Goal: Transaction & Acquisition: Purchase product/service

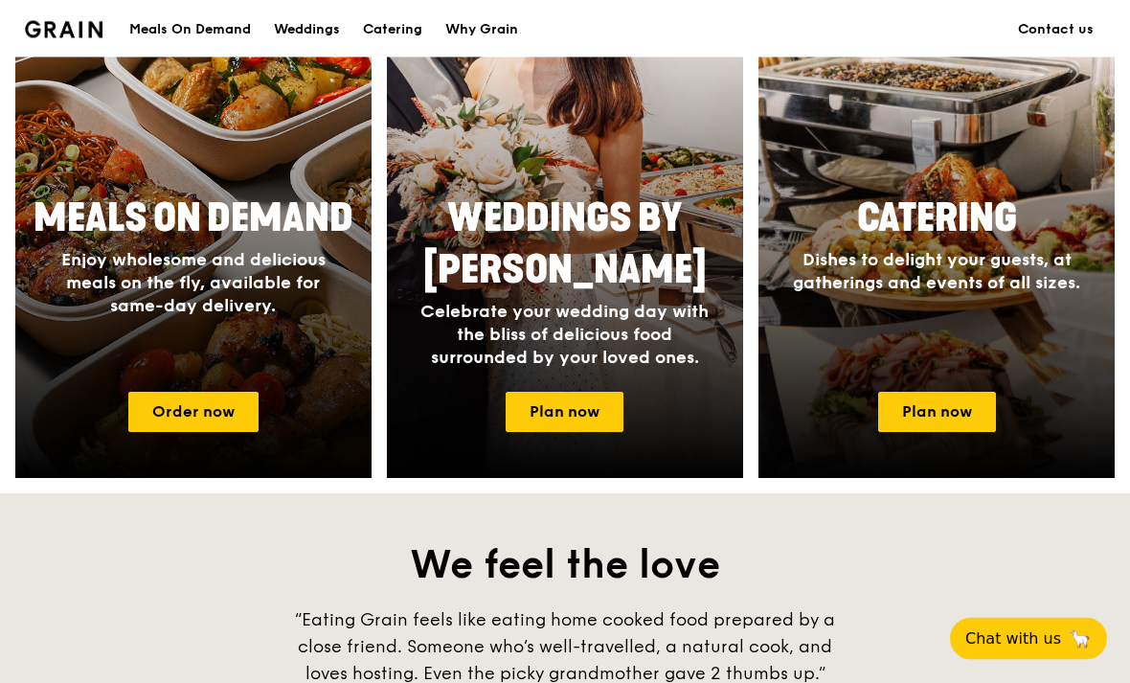
scroll to position [861, 0]
click at [956, 406] on link "Plan now" at bounding box center [937, 412] width 118 height 40
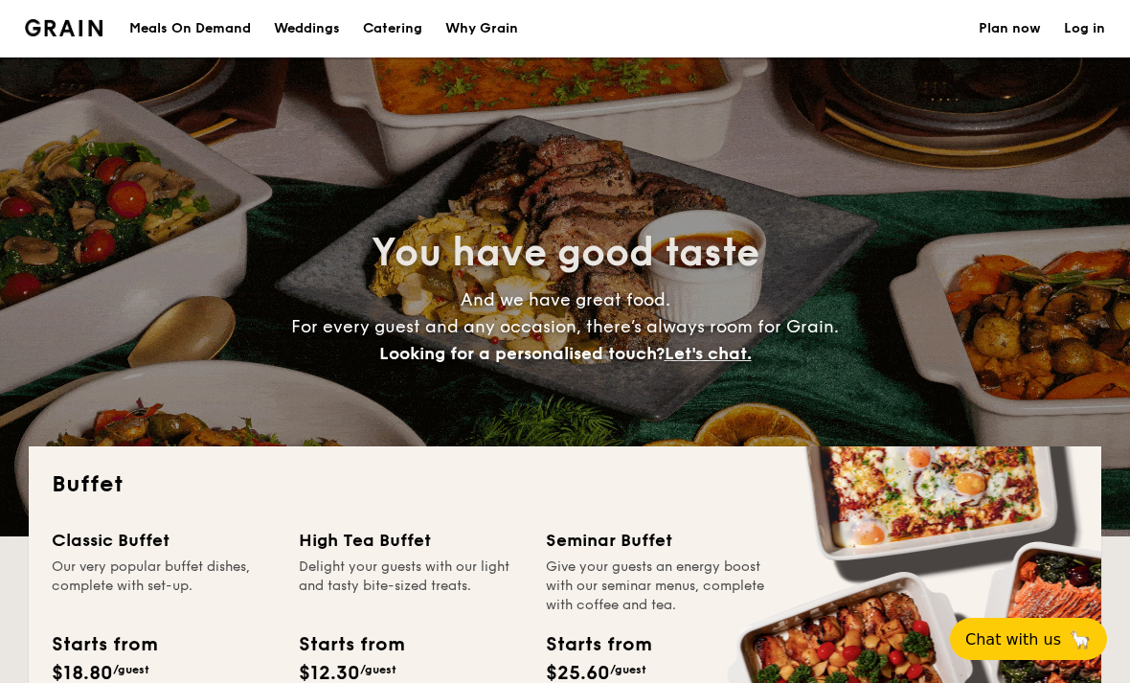
select select
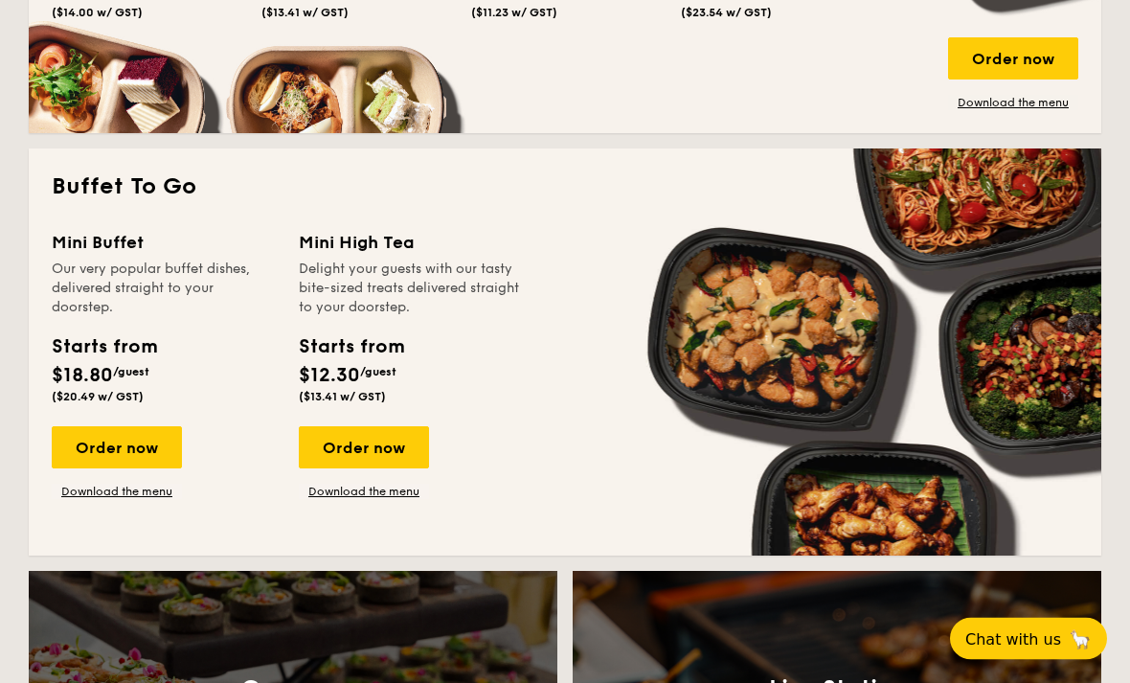
scroll to position [1142, 0]
click at [109, 447] on div "Order now" at bounding box center [117, 447] width 130 height 42
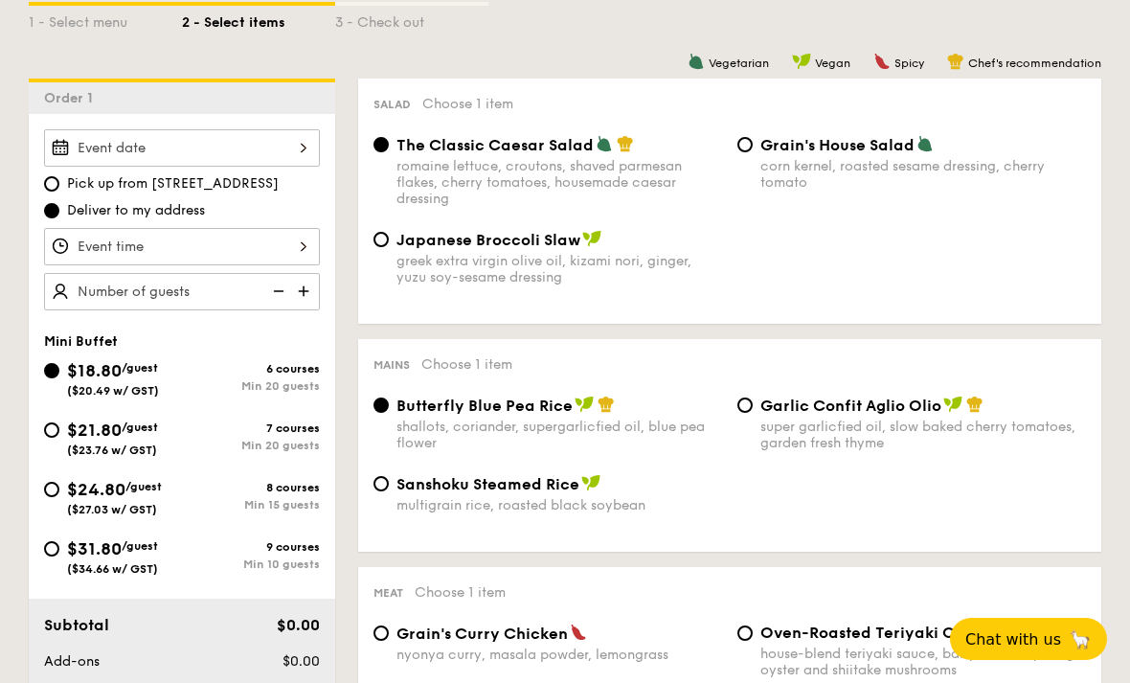
scroll to position [460, 0]
click at [71, 558] on span "$31.80" at bounding box center [94, 549] width 55 height 21
click at [59, 557] on input "$31.80 /guest ($34.66 w/ GST) 9 courses Min 10 guests" at bounding box center [51, 549] width 15 height 15
radio input "true"
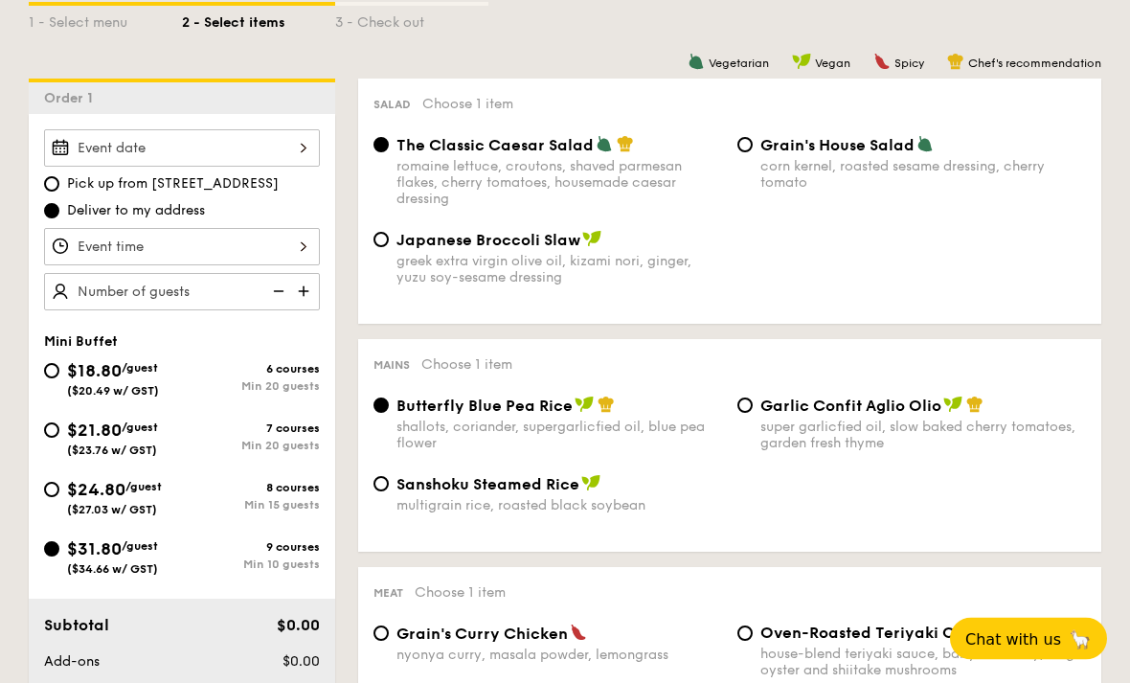
radio input "true"
radio input "false"
radio input "true"
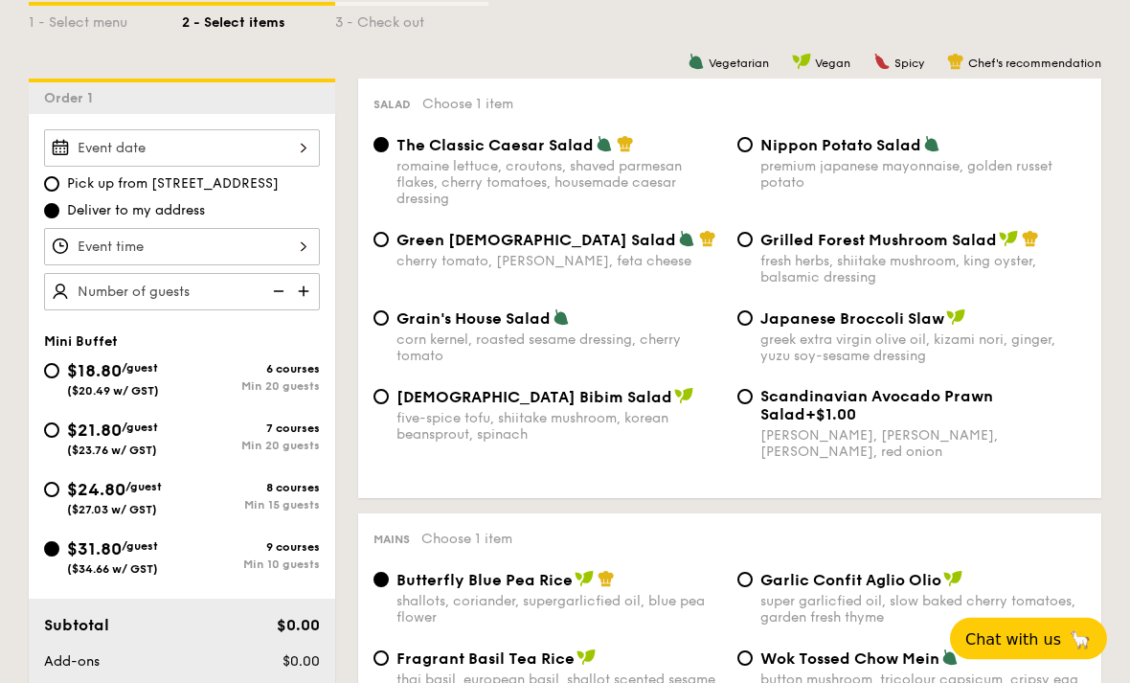
scroll to position [461, 0]
click at [69, 157] on div at bounding box center [182, 147] width 276 height 37
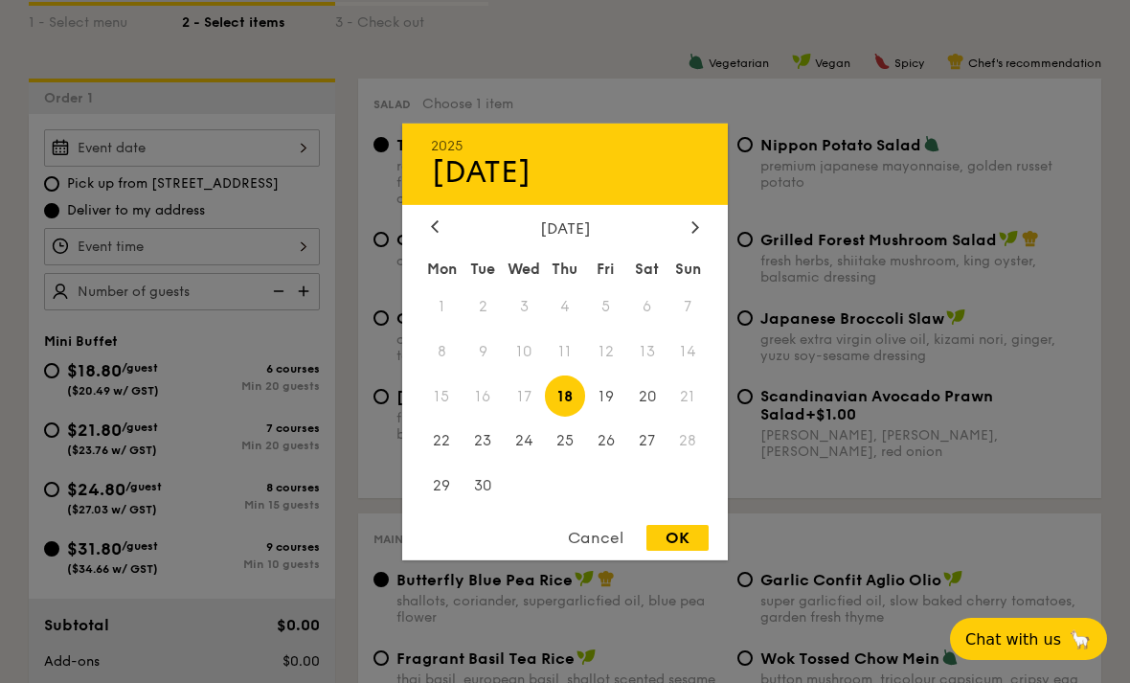
click at [572, 416] on span "18" at bounding box center [565, 395] width 41 height 41
click at [682, 550] on div "OK" at bounding box center [677, 538] width 62 height 26
type input "[DATE]"
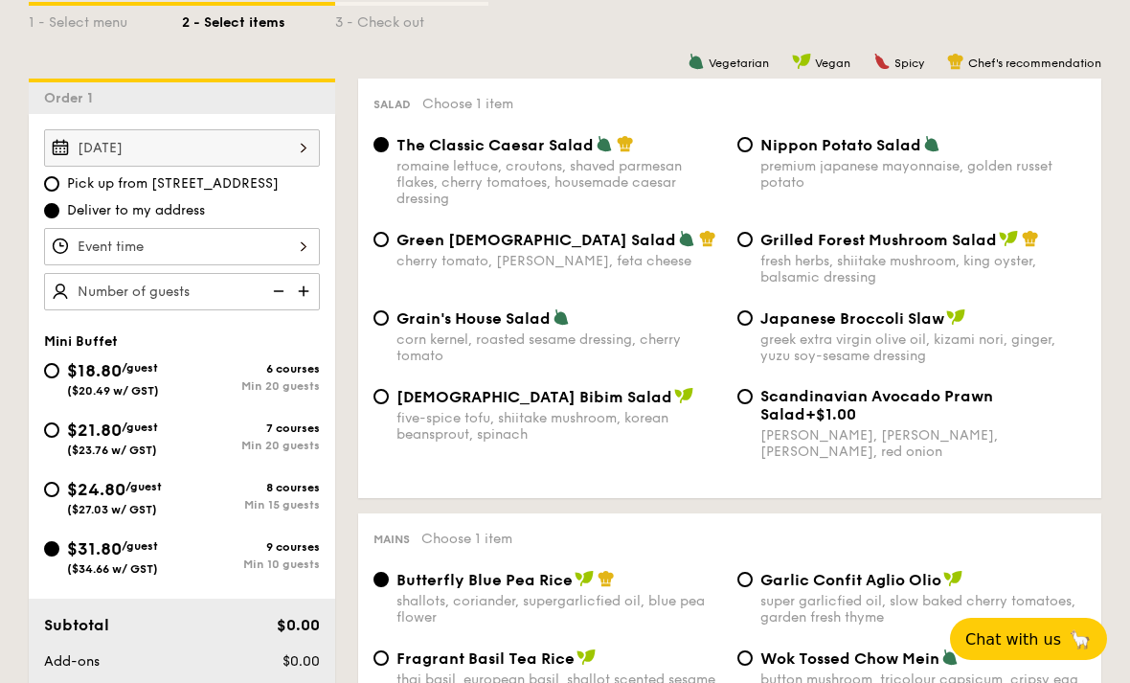
click at [75, 256] on div at bounding box center [182, 246] width 276 height 37
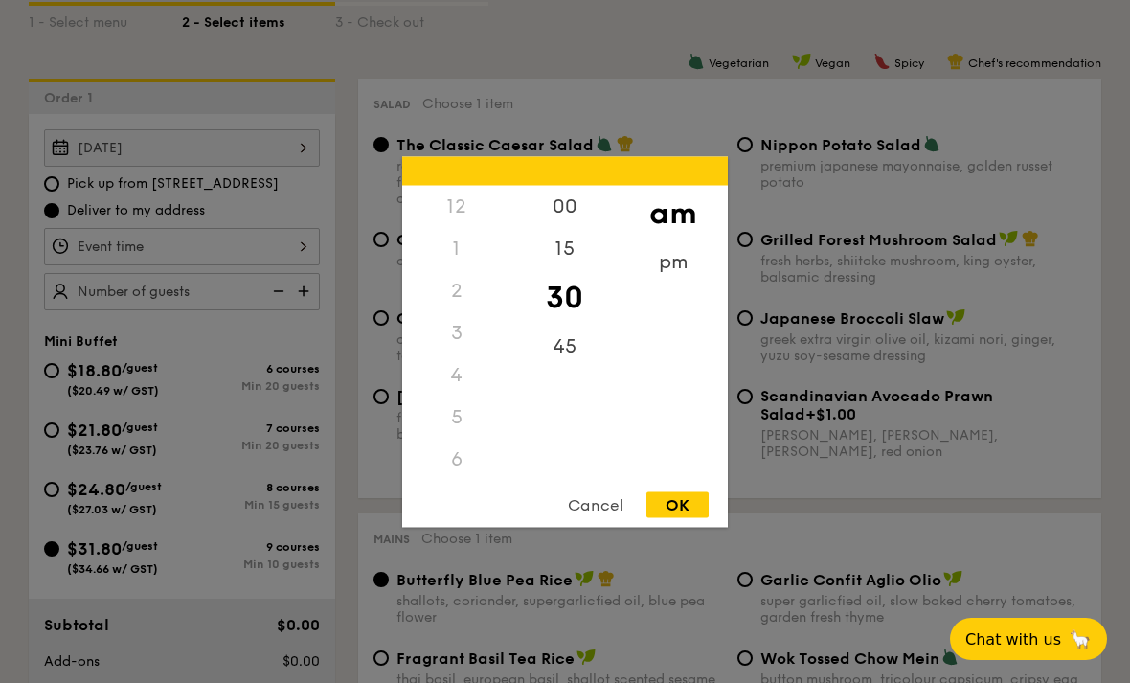
scroll to position [238, 0]
click at [667, 282] on div "pm" at bounding box center [672, 261] width 108 height 42
click at [458, 308] on div "7" at bounding box center [456, 287] width 108 height 42
click at [680, 517] on div "OK" at bounding box center [677, 504] width 62 height 26
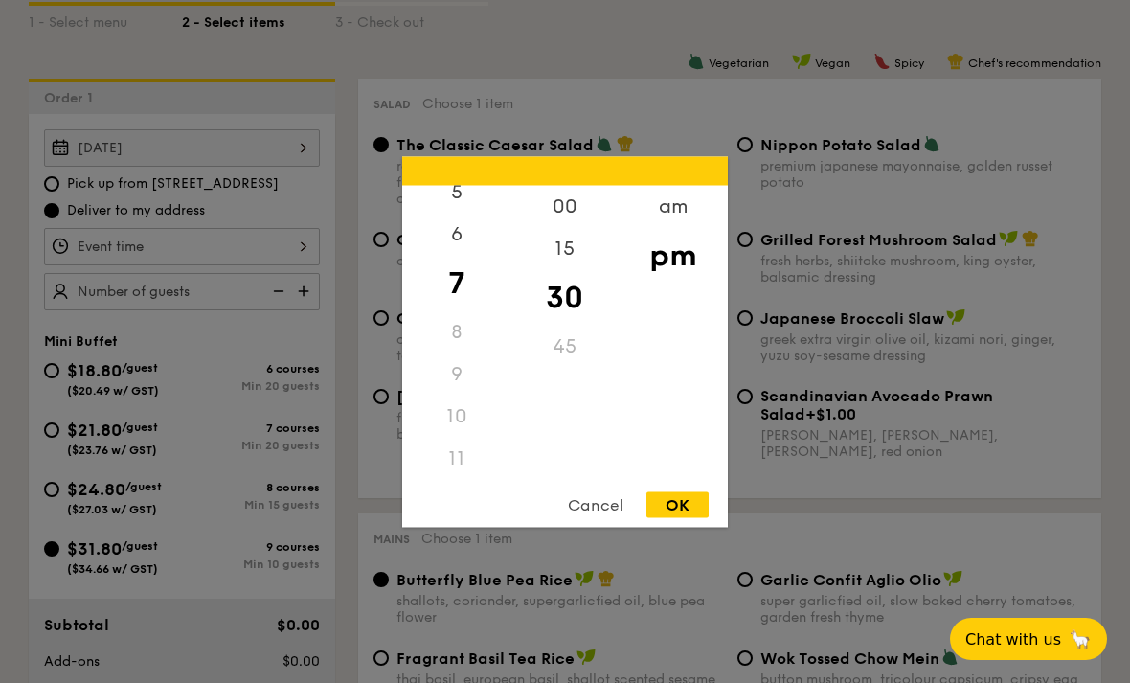
type input "7:30PM"
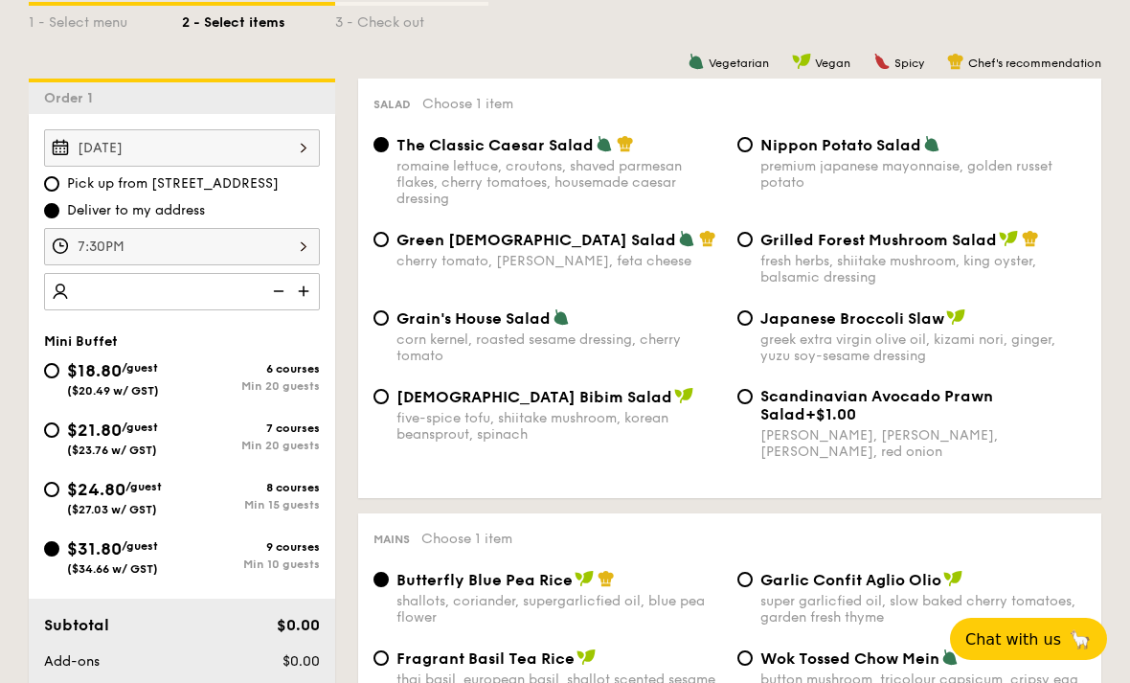
click at [101, 300] on input "number" at bounding box center [182, 291] width 276 height 37
click at [128, 309] on input "number" at bounding box center [182, 291] width 276 height 37
click at [312, 283] on img at bounding box center [305, 291] width 29 height 36
type input "10 guests"
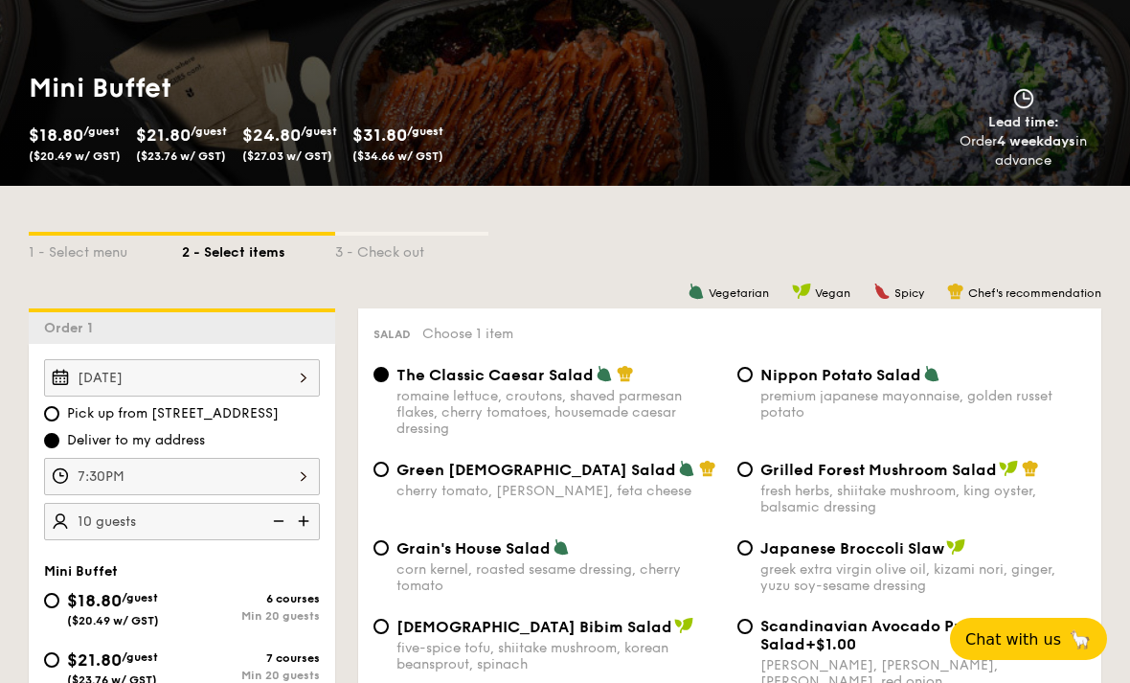
scroll to position [264, 0]
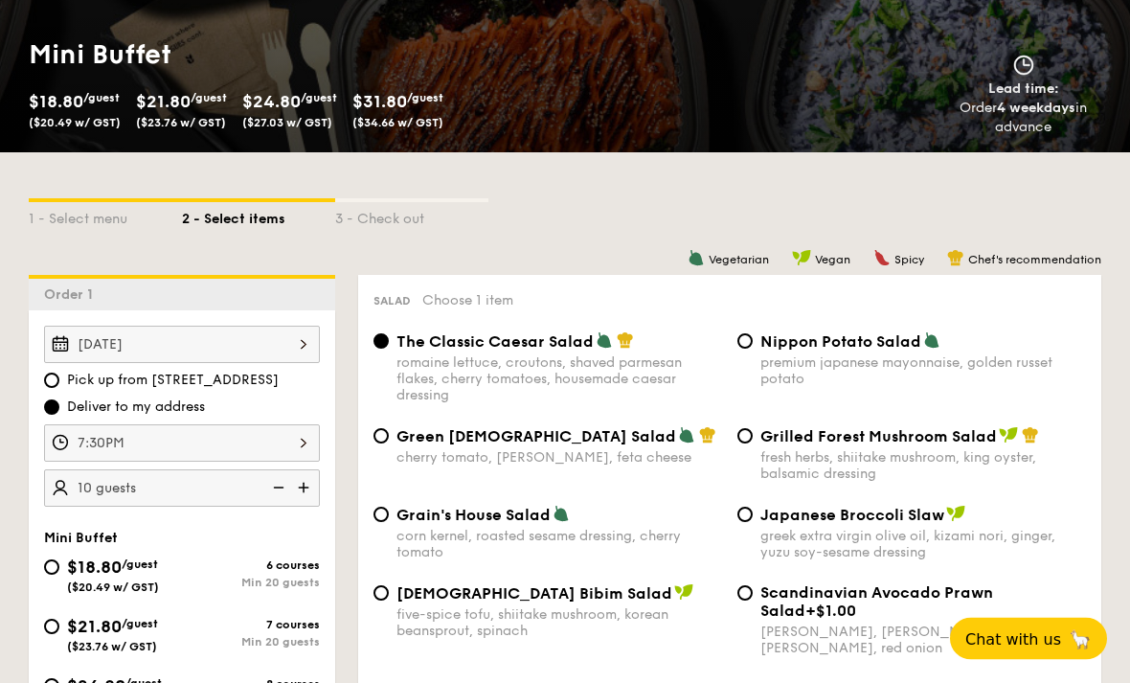
click at [560, 455] on div "cherry tomato, dill, feta cheese" at bounding box center [558, 458] width 325 height 16
click at [389, 444] on input "Green Goddess Salad cherry tomato, dill, feta cheese" at bounding box center [380, 436] width 15 height 15
radio input "true"
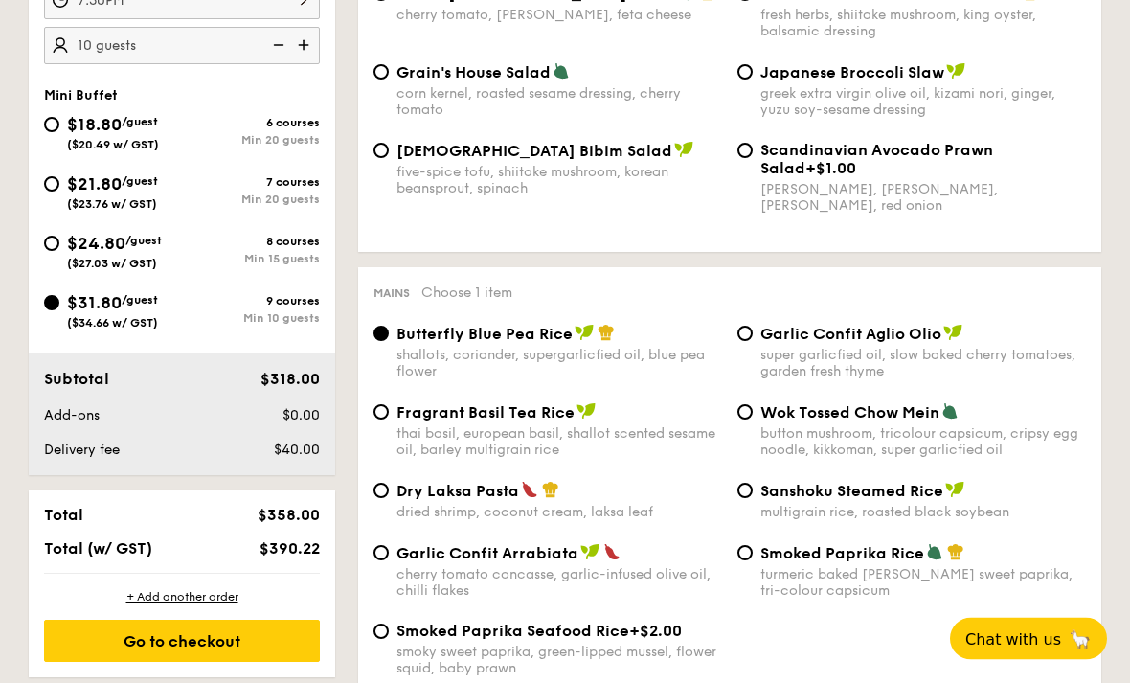
scroll to position [728, 0]
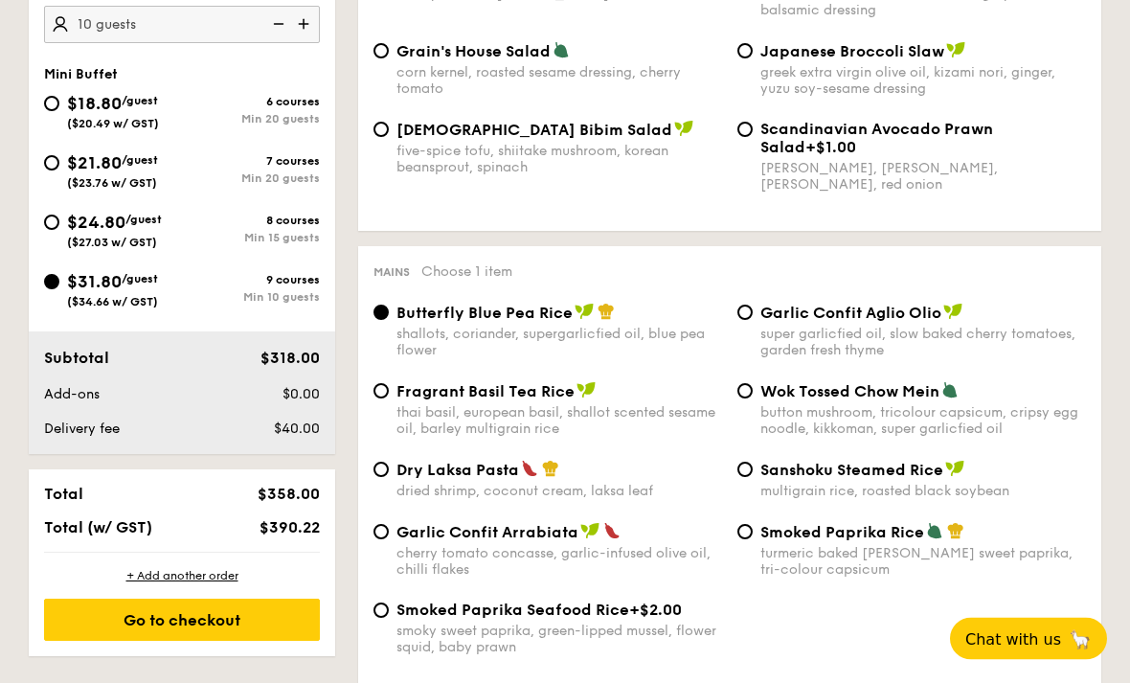
click at [828, 542] on span "Smoked Paprika Rice" at bounding box center [842, 533] width 164 height 18
click at [752, 540] on input "Smoked Paprika Rice turmeric baked rice, smokey sweet paprika, tri-colour capsi…" at bounding box center [744, 532] width 15 height 15
radio input "true"
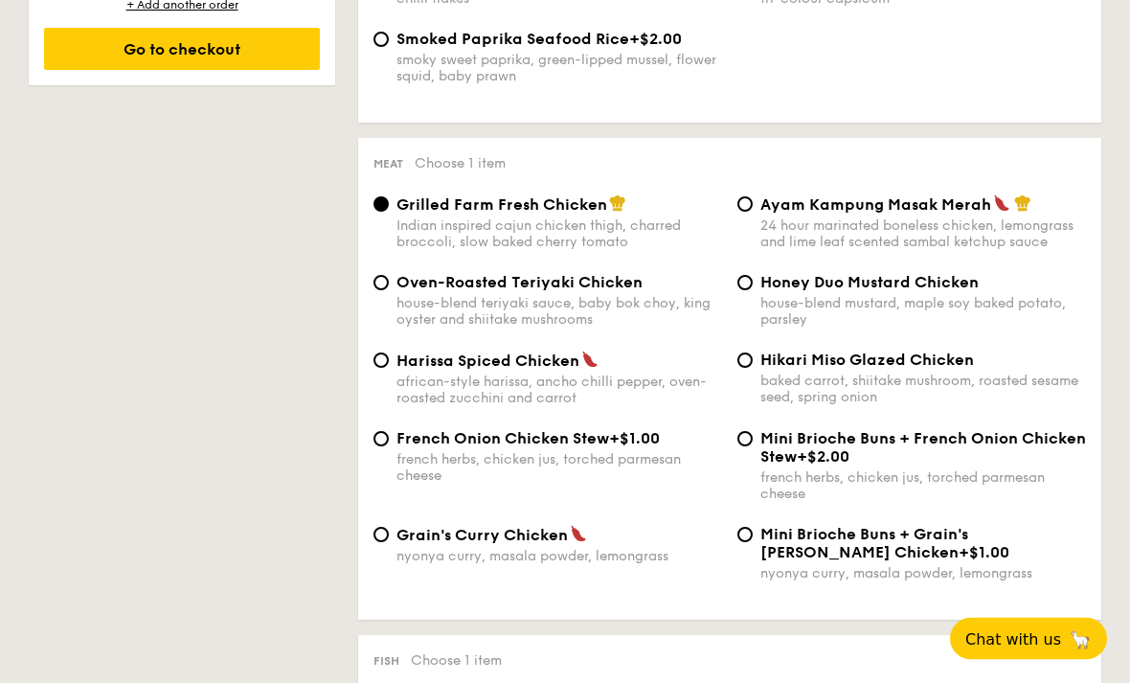
scroll to position [1300, 0]
click at [570, 541] on img at bounding box center [578, 532] width 17 height 17
click at [389, 541] on input "Grain's Curry Chicken nyonya curry, masala powder, lemongrass" at bounding box center [380, 533] width 15 height 15
radio input "true"
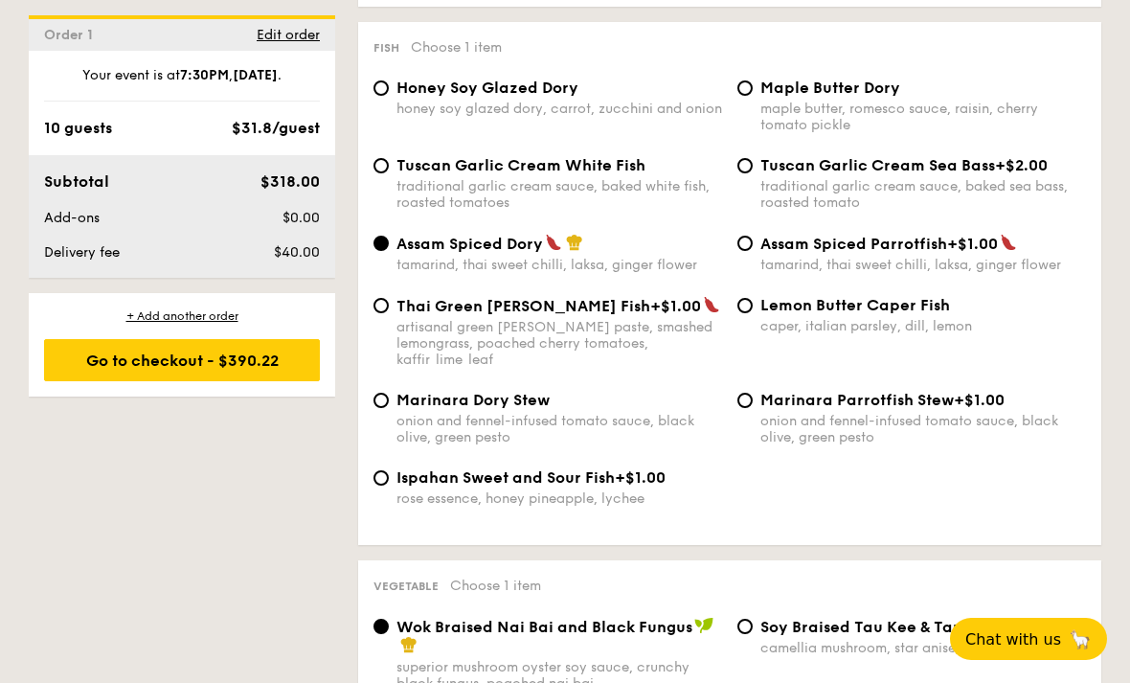
scroll to position [1929, 0]
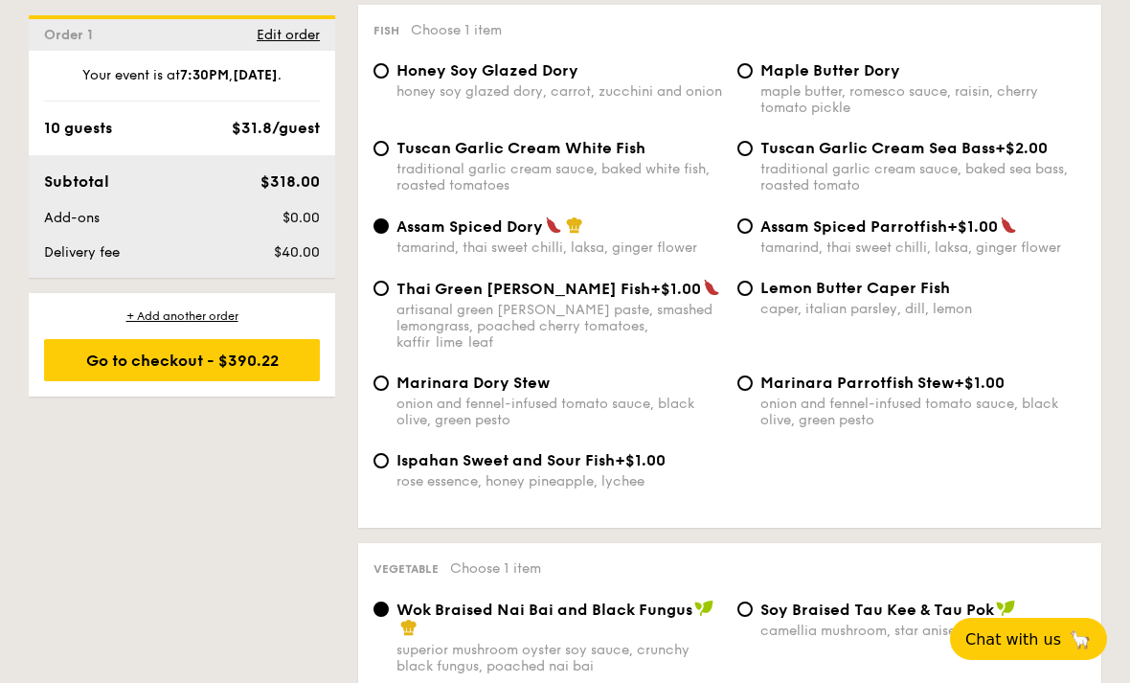
click at [638, 193] on div "Tuscan Garlic Cream White Fish traditional garlic cream sauce, baked white fish…" at bounding box center [558, 166] width 325 height 55
click at [389, 156] on input "Tuscan Garlic Cream White Fish traditional garlic cream sauce, baked white fish…" at bounding box center [380, 148] width 15 height 15
radio input "true"
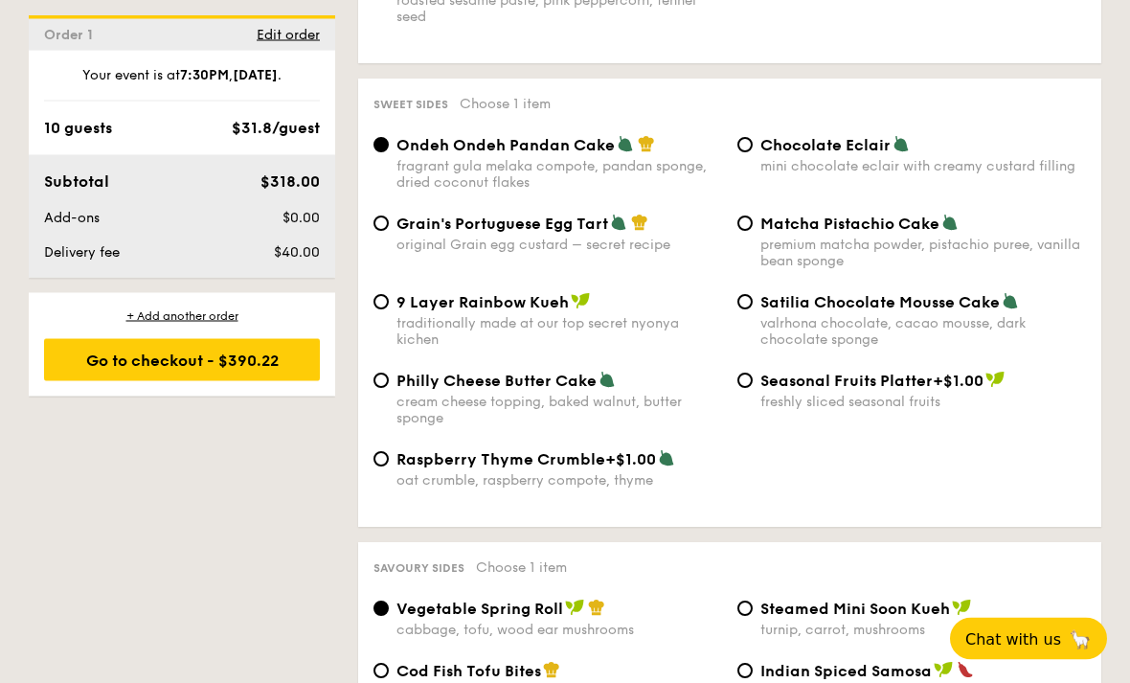
scroll to position [2815, 0]
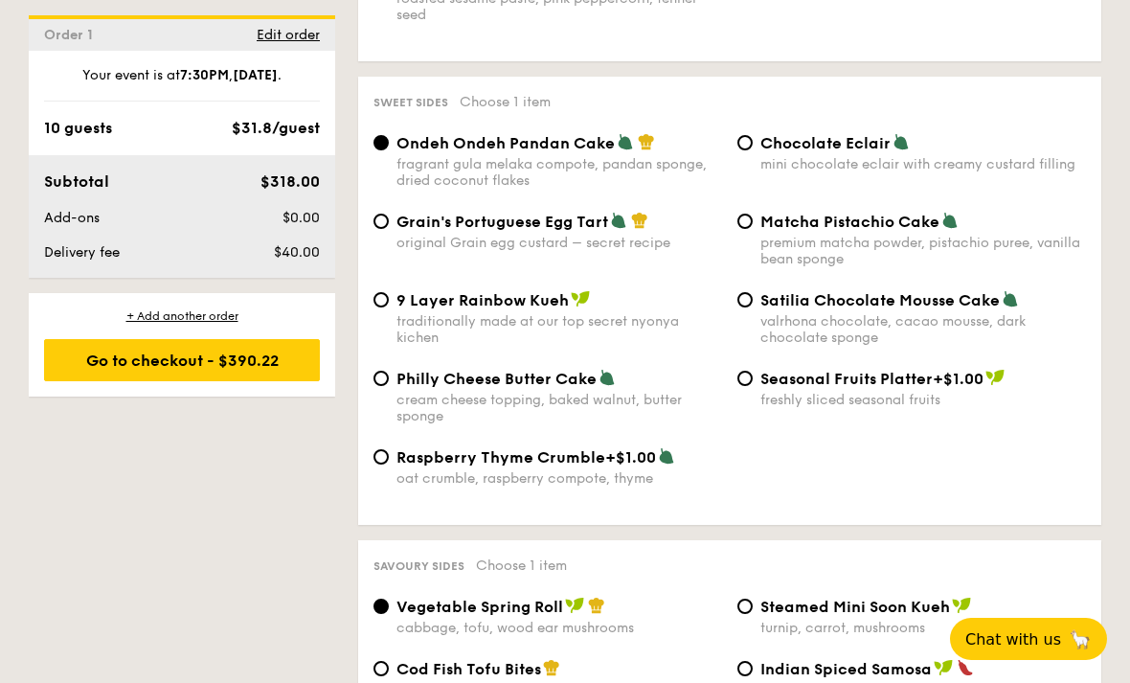
click at [957, 346] on div "Satilia Chocolate Mousse Cake valrhona chocolate, cacao mousse, dark chocolate …" at bounding box center [922, 318] width 325 height 56
click at [752, 307] on input "Satilia Chocolate Mousse Cake valrhona chocolate, cacao mousse, dark chocolate …" at bounding box center [744, 299] width 15 height 15
radio input "true"
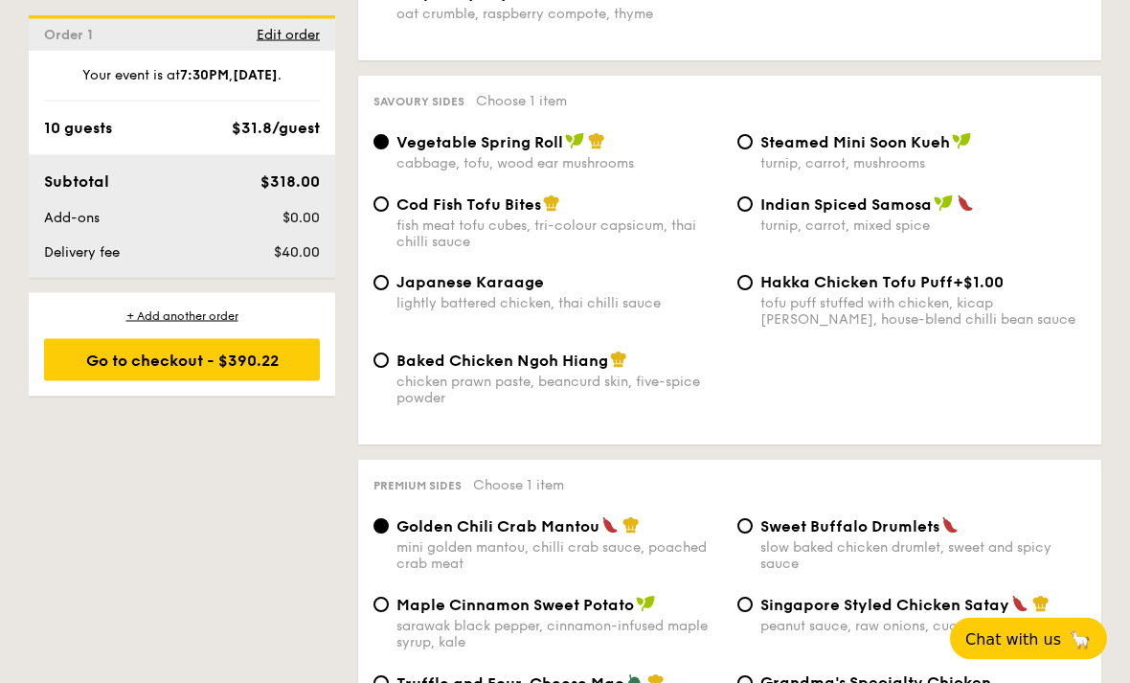
scroll to position [3280, 0]
click at [386, 212] on input "Cod Fish Tofu Bites fish meat tofu cubes, tri-colour capsicum, thai chilli sauce" at bounding box center [380, 203] width 15 height 15
radio input "true"
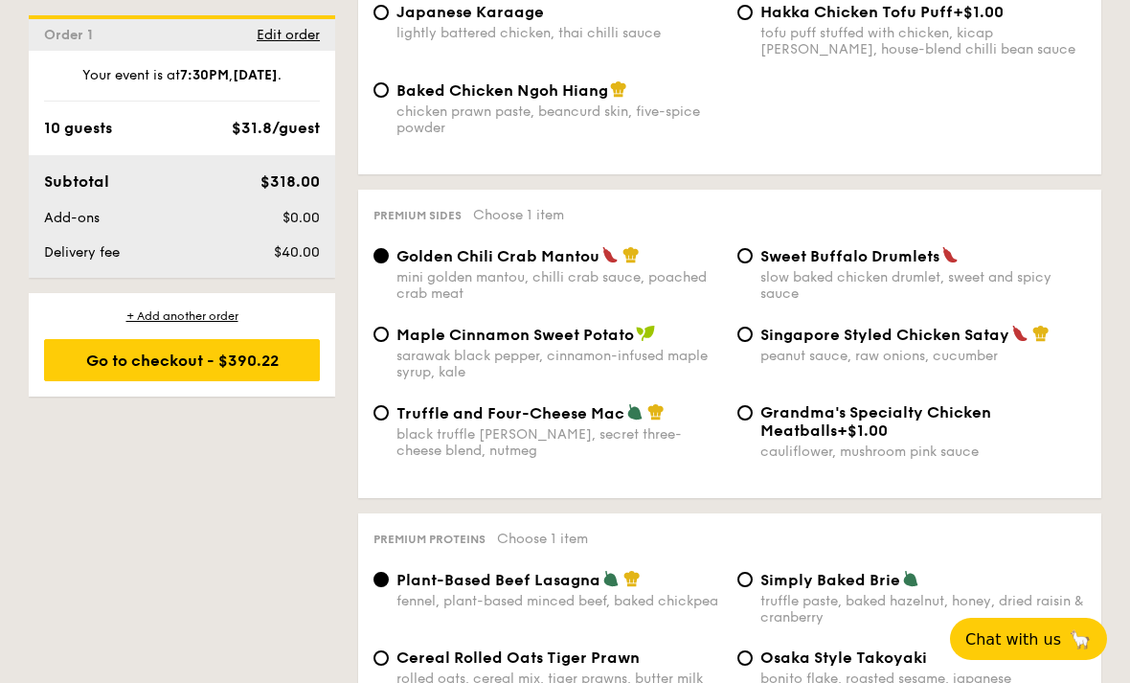
scroll to position [3550, 0]
click at [949, 363] on div "peanut sauce, raw onions, cucumber" at bounding box center [922, 355] width 325 height 16
click at [752, 341] on input "Singapore Styled Chicken Satay peanut sauce, raw onions, cucumber" at bounding box center [744, 332] width 15 height 15
radio input "true"
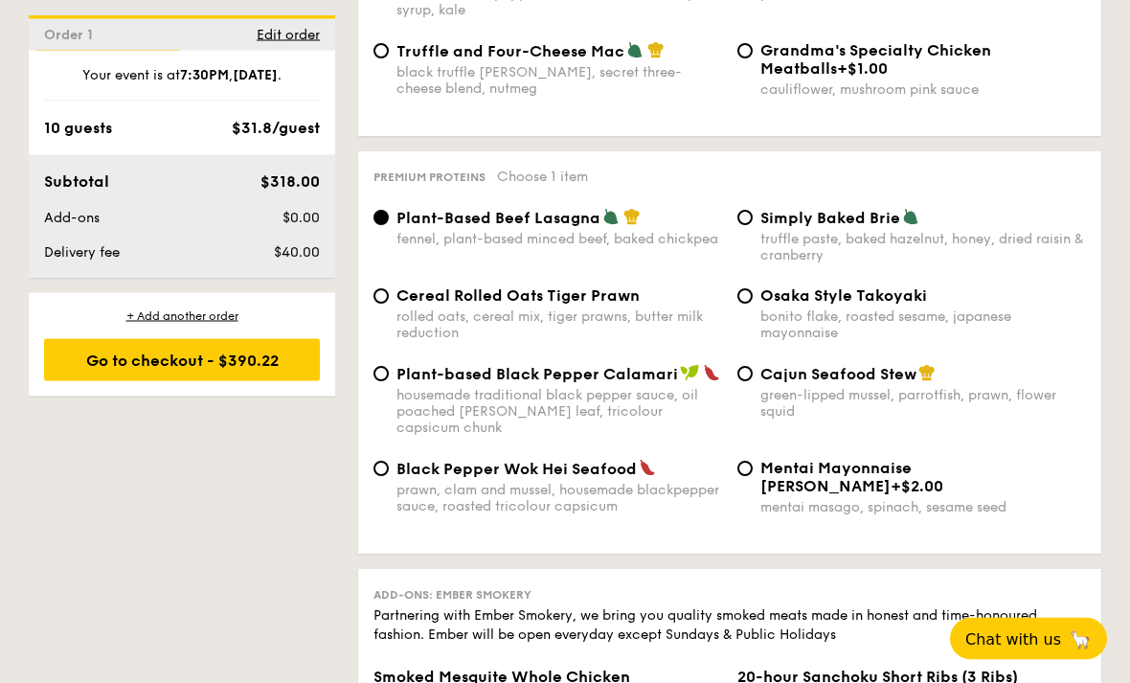
scroll to position [3911, 0]
click at [891, 263] on div "Simply Baked Brie truffle paste, baked hazelnut, honey, dried raisin & cranberry" at bounding box center [922, 236] width 325 height 56
click at [752, 225] on input "Simply Baked Brie truffle paste, baked hazelnut, honey, dried raisin & cranberry" at bounding box center [744, 217] width 15 height 15
radio input "true"
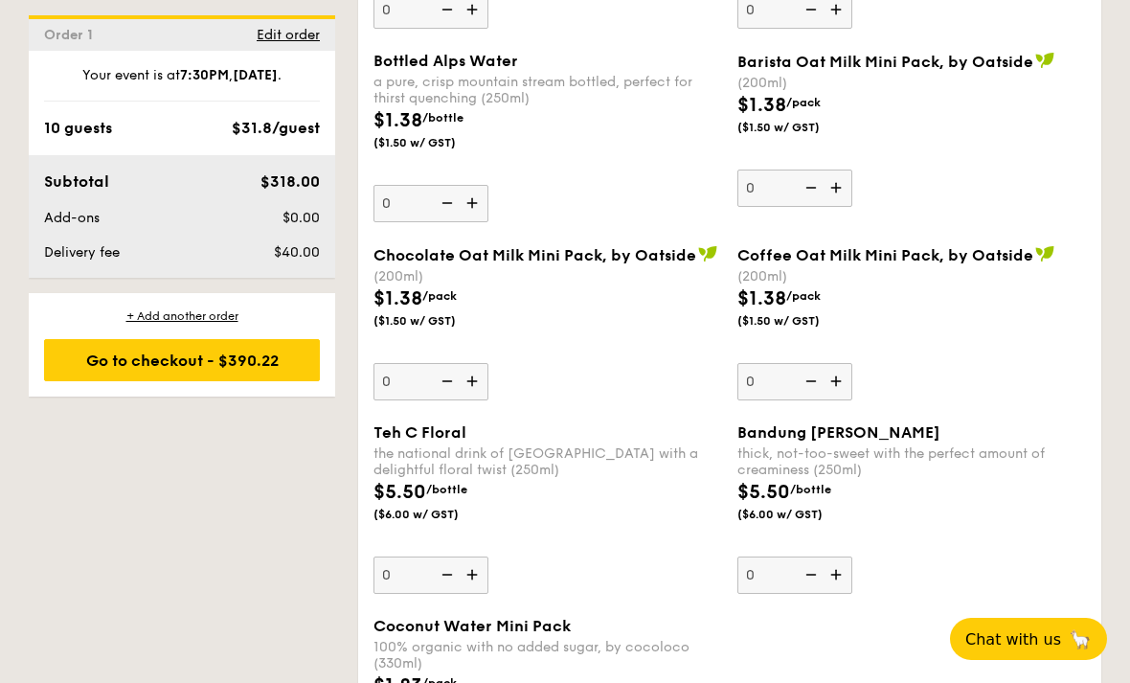
scroll to position [5855, 0]
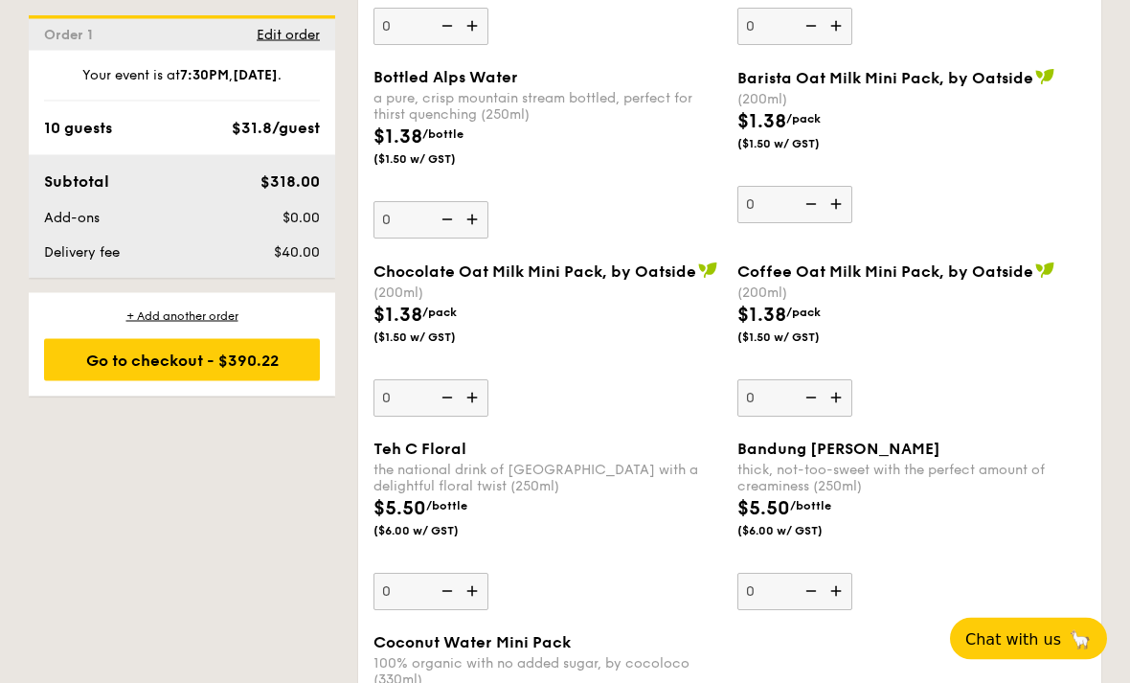
click at [100, 357] on div "Go to checkout - $390.22" at bounding box center [182, 360] width 276 height 42
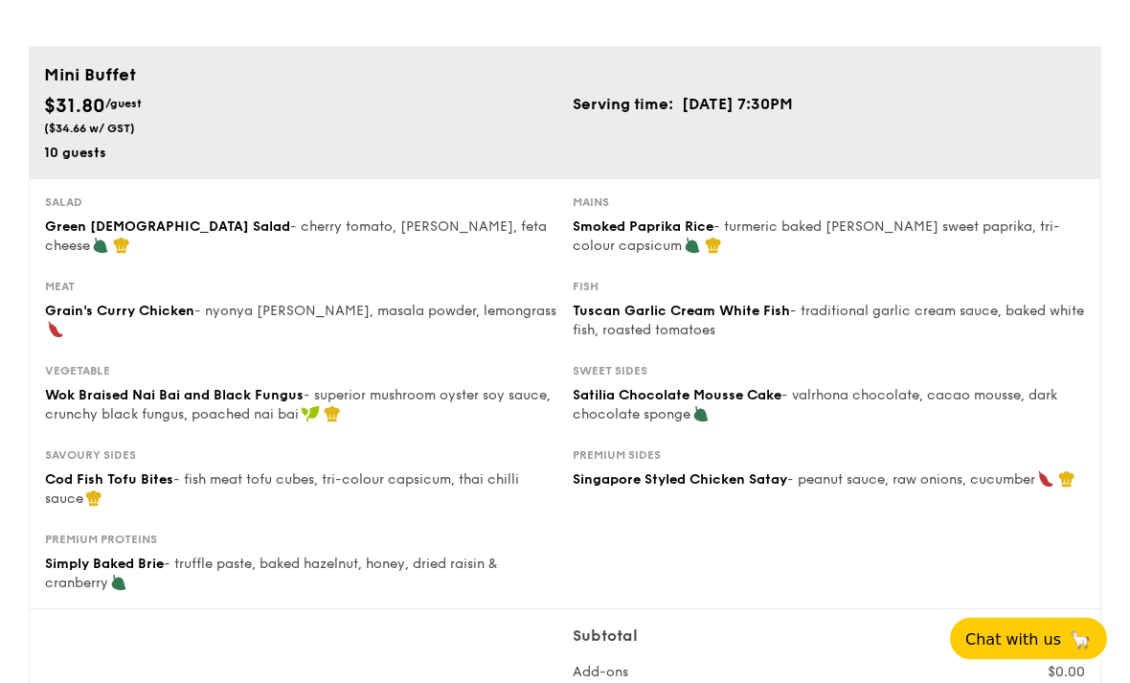
scroll to position [106, 0]
click at [1086, 425] on div "Vegetable Wok Braised Nai Bai and Black Fungus - superior mushroom oyster soy s…" at bounding box center [564, 406] width 1055 height 84
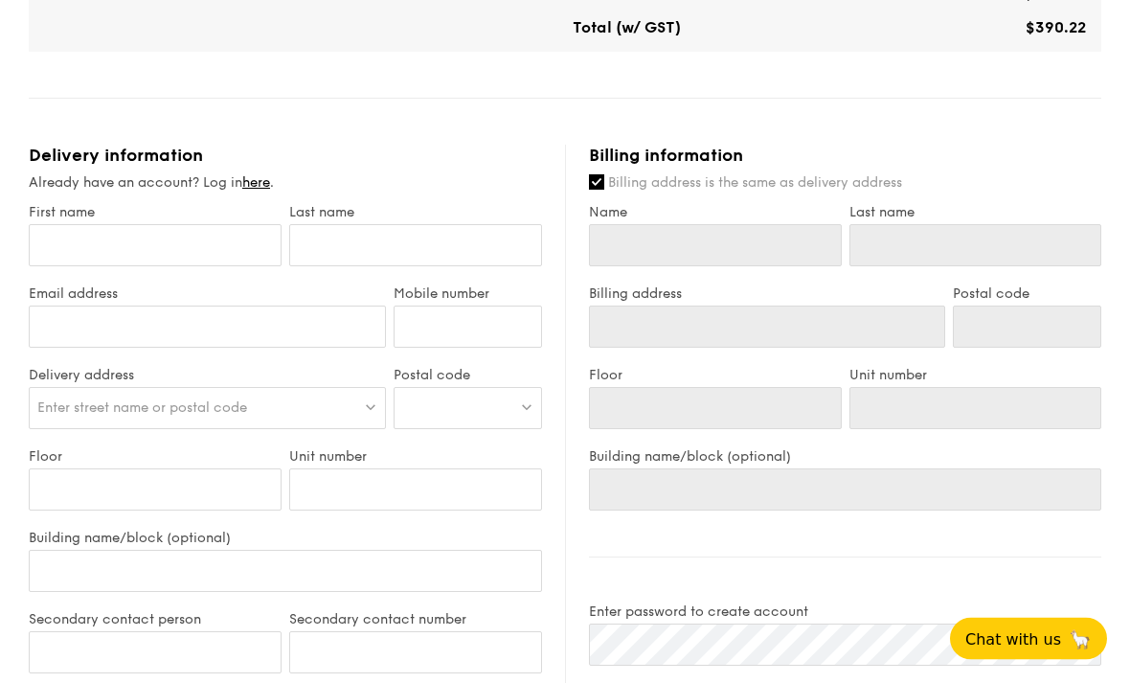
scroll to position [943, 0]
click at [155, 240] on input "First name" at bounding box center [155, 245] width 253 height 42
type input "Y"
type input "Ya"
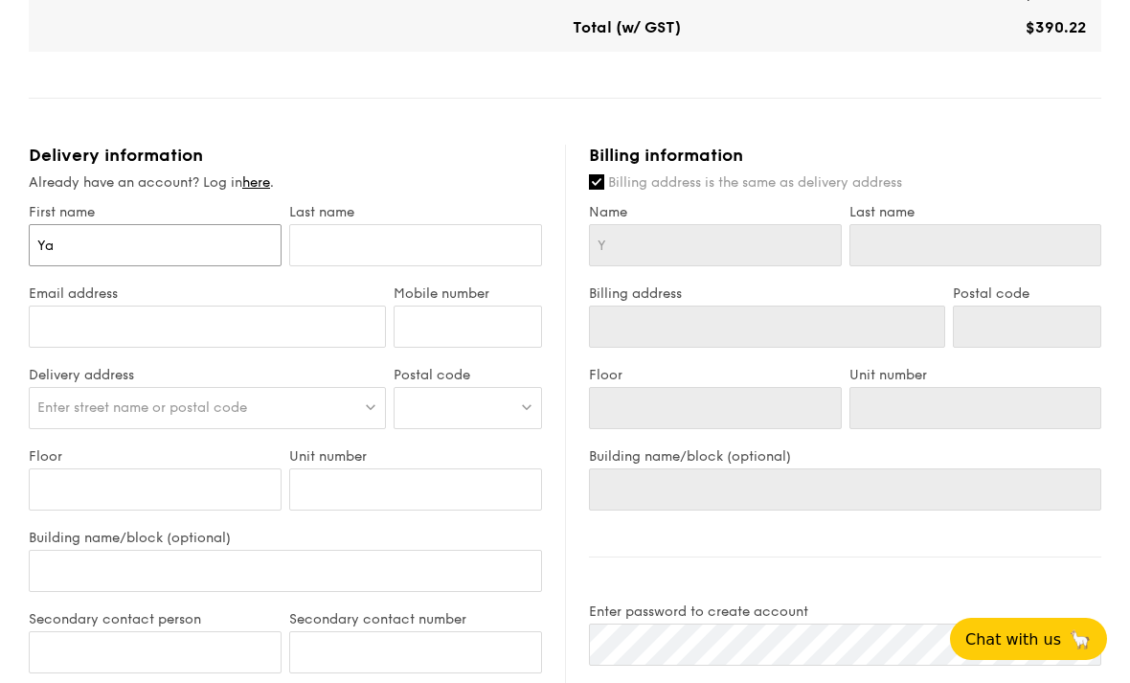
type input "Ya"
type input "Yas"
type input "Yasm"
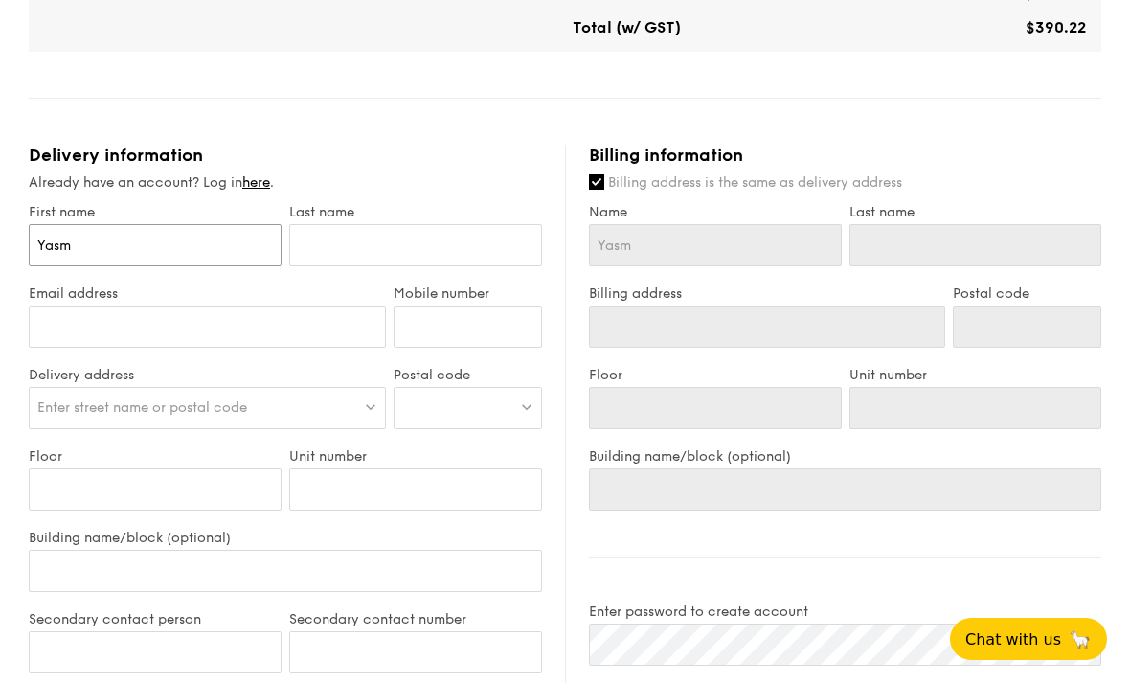
type input "Yasmi"
type input "Yasmin"
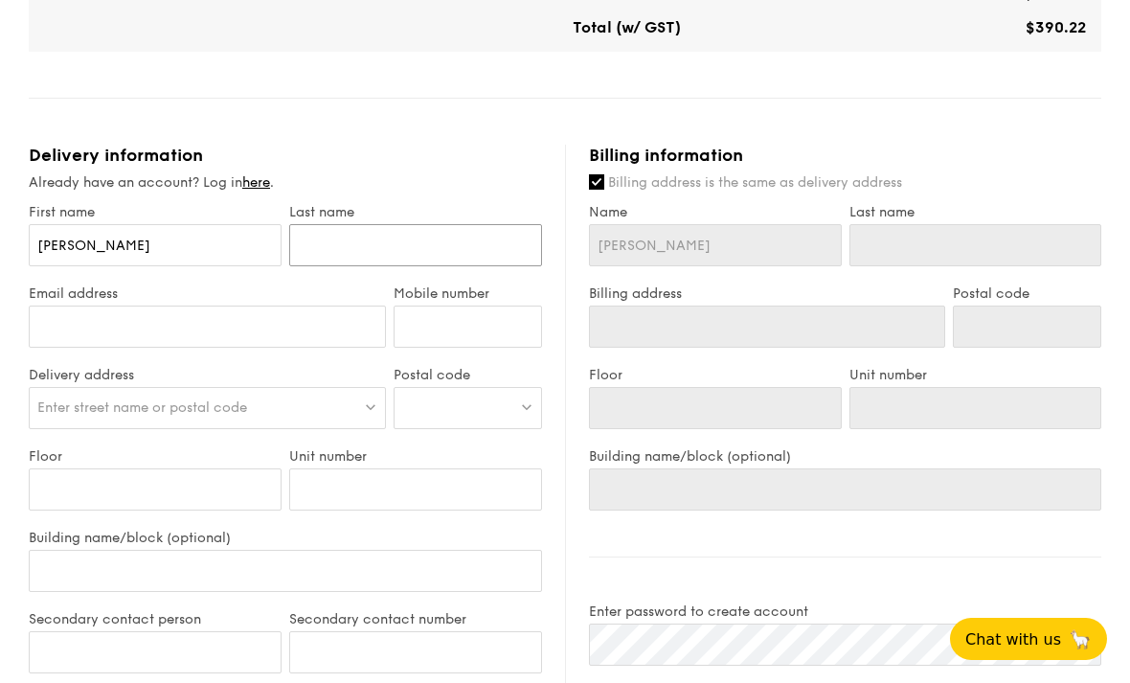
click at [339, 242] on input "text" at bounding box center [415, 245] width 253 height 42
type input "F"
type input "Fo"
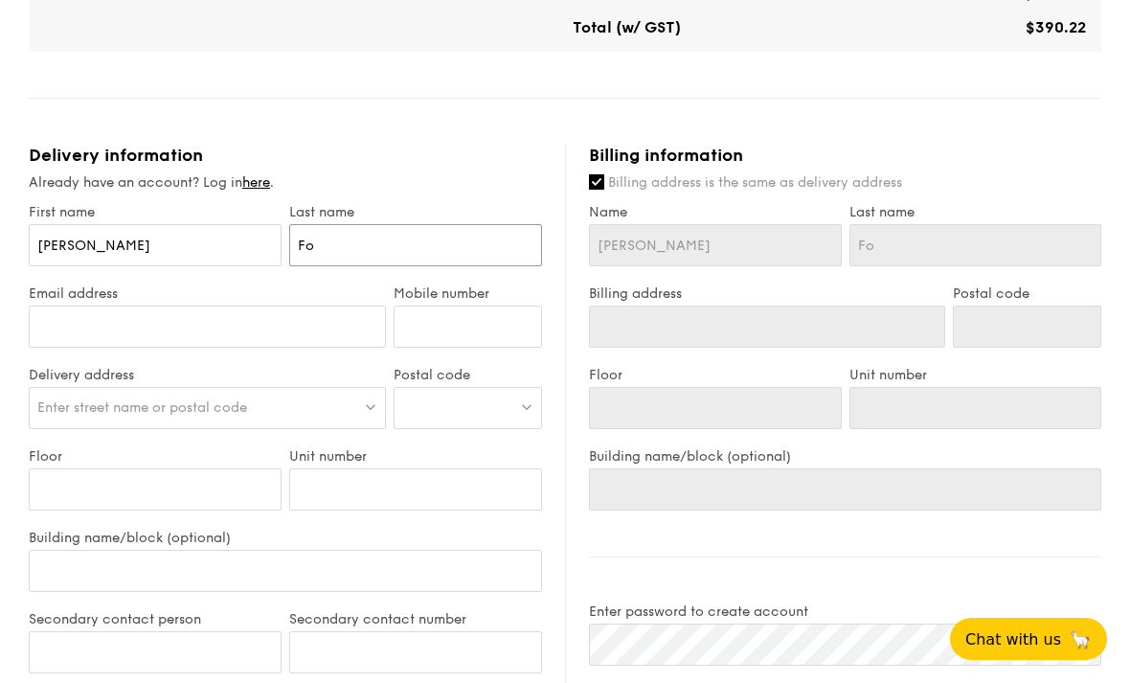
type input "Foo"
click at [96, 323] on input "Email address" at bounding box center [207, 326] width 357 height 42
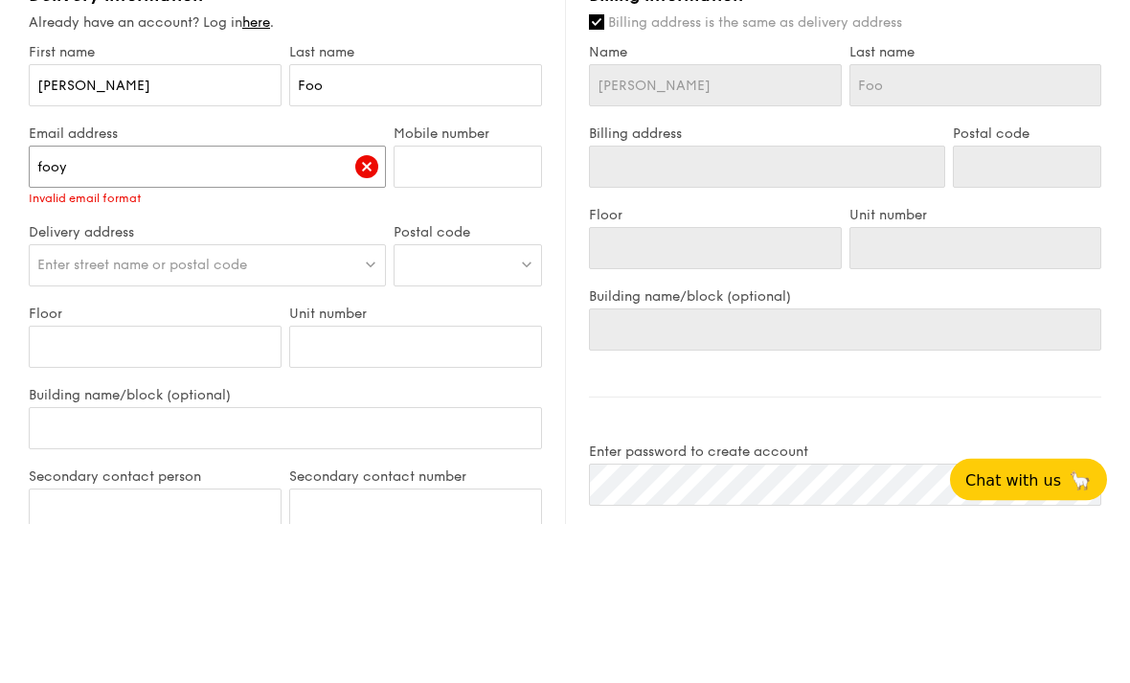
type input "fooyasmin@gmail.com"
click at [369, 315] on img at bounding box center [366, 326] width 23 height 23
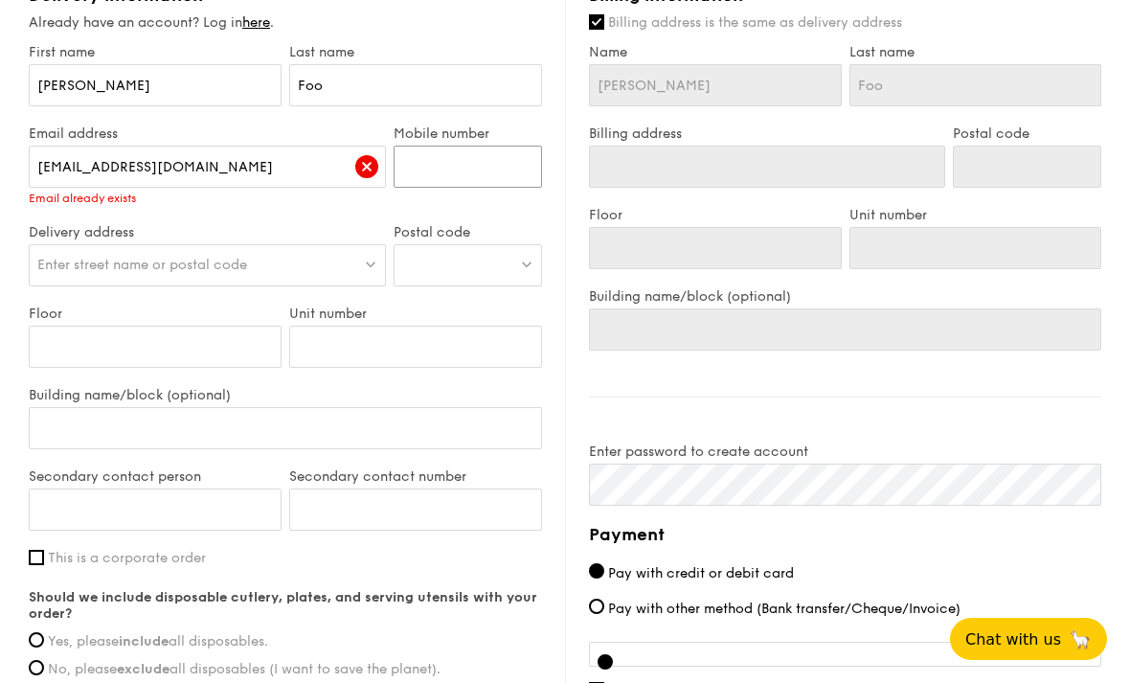
click at [485, 186] on input "Mobile number" at bounding box center [467, 167] width 148 height 42
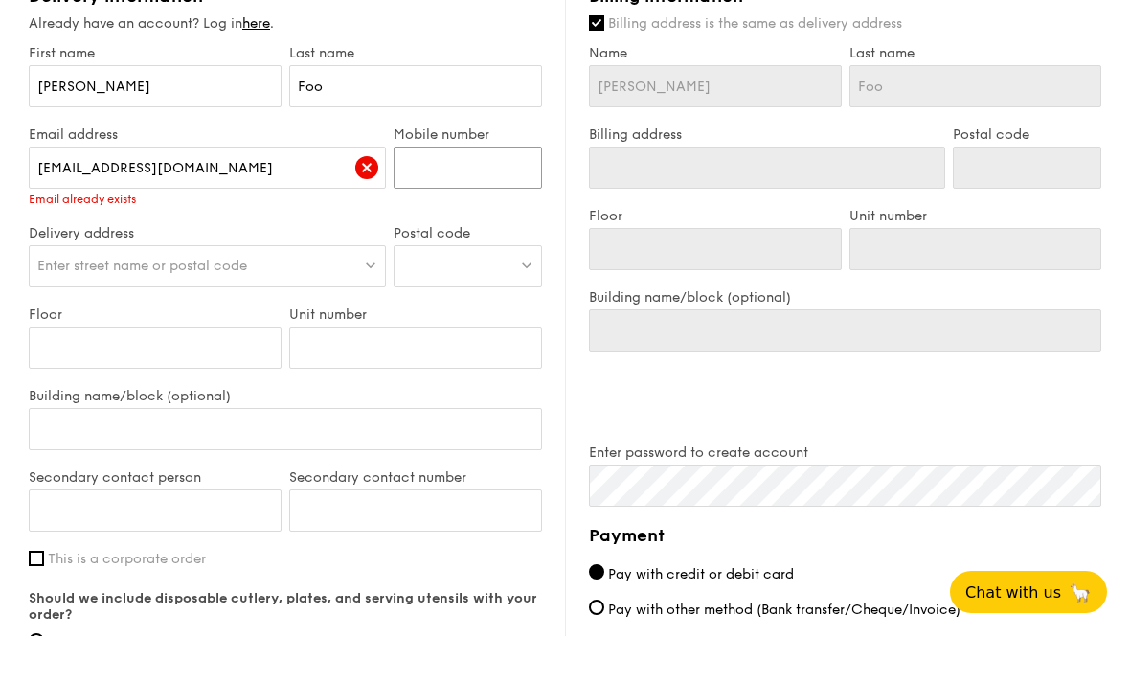
scroll to position [1040, 0]
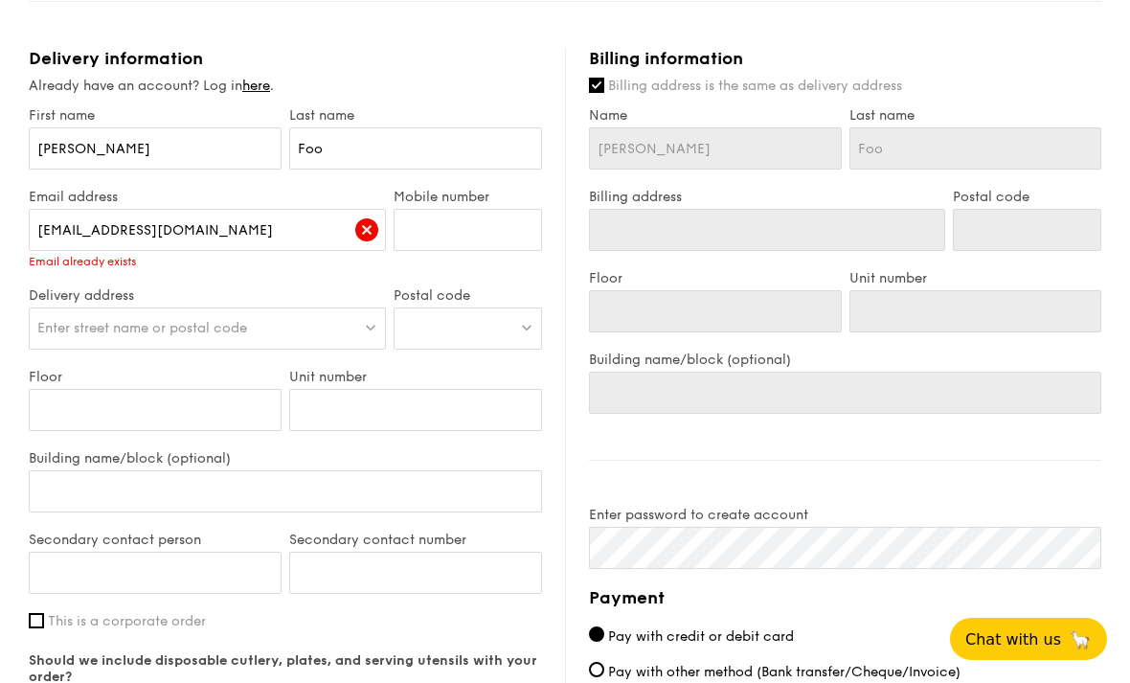
click at [260, 94] on link "here" at bounding box center [256, 86] width 28 height 16
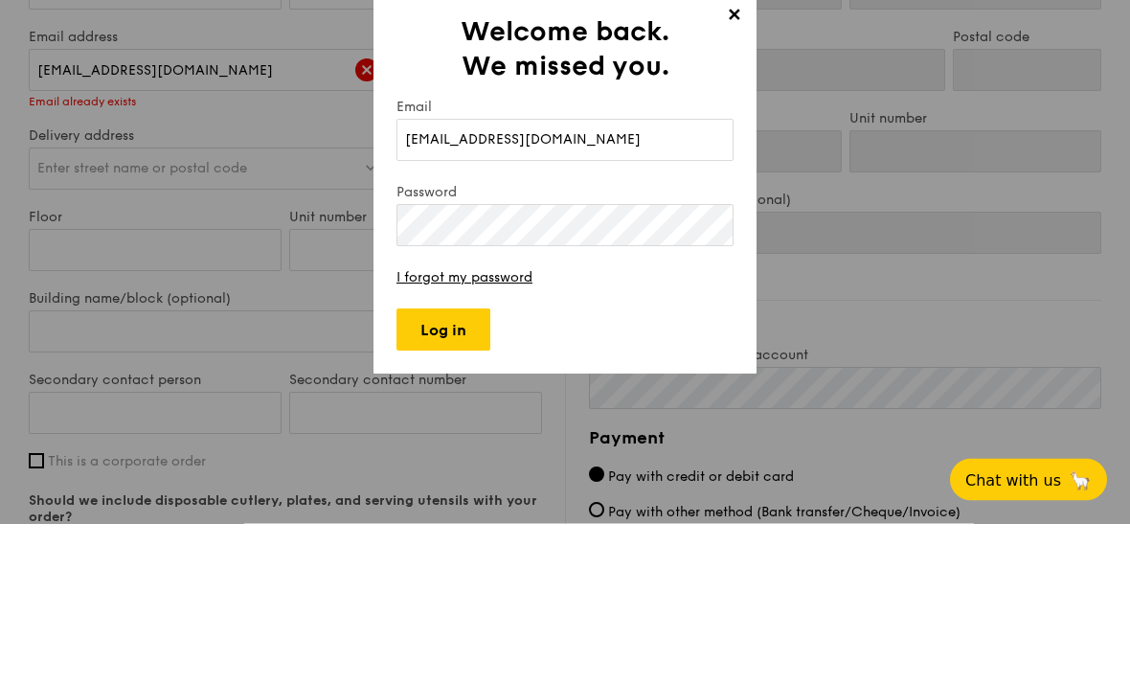
type input "fooyasmin@gmail.com"
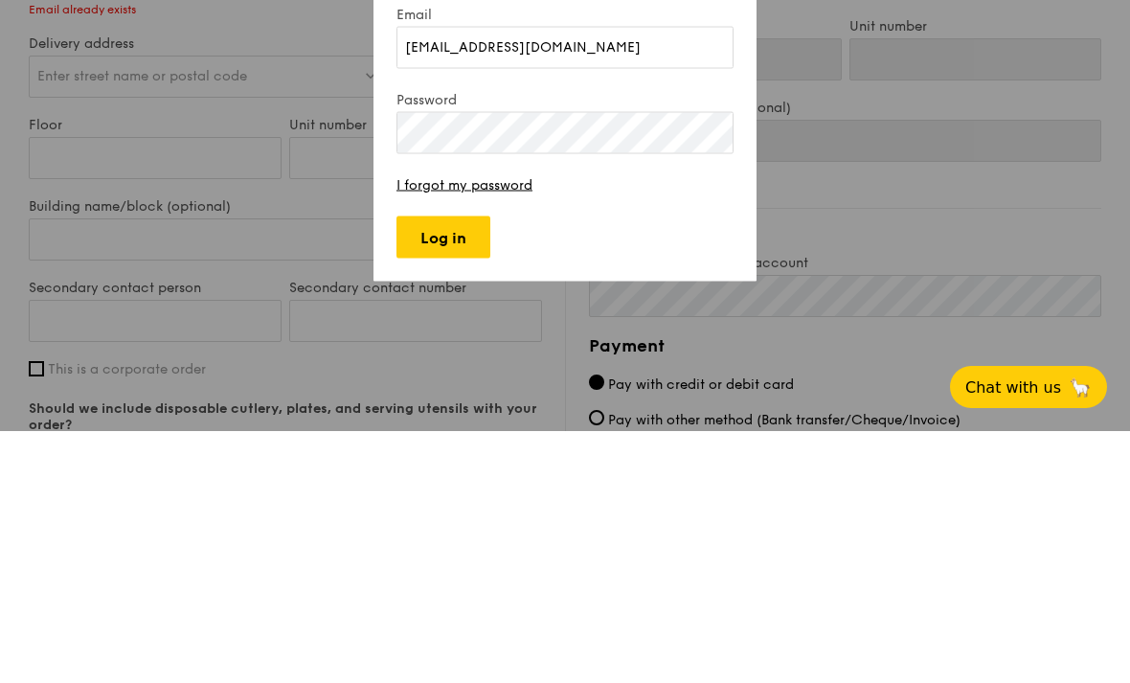
click at [477, 467] on input "Log in" at bounding box center [443, 488] width 94 height 42
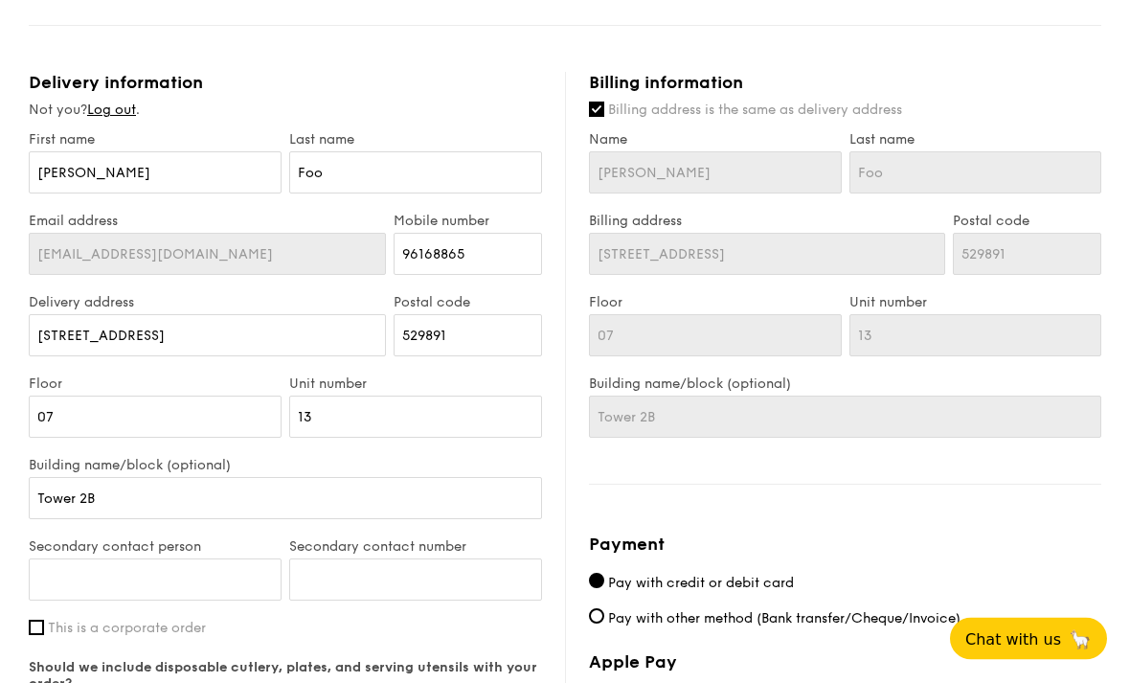
scroll to position [1016, 0]
click at [268, 344] on input "3 Simei Street 3 Eastpoint Green" at bounding box center [207, 335] width 357 height 42
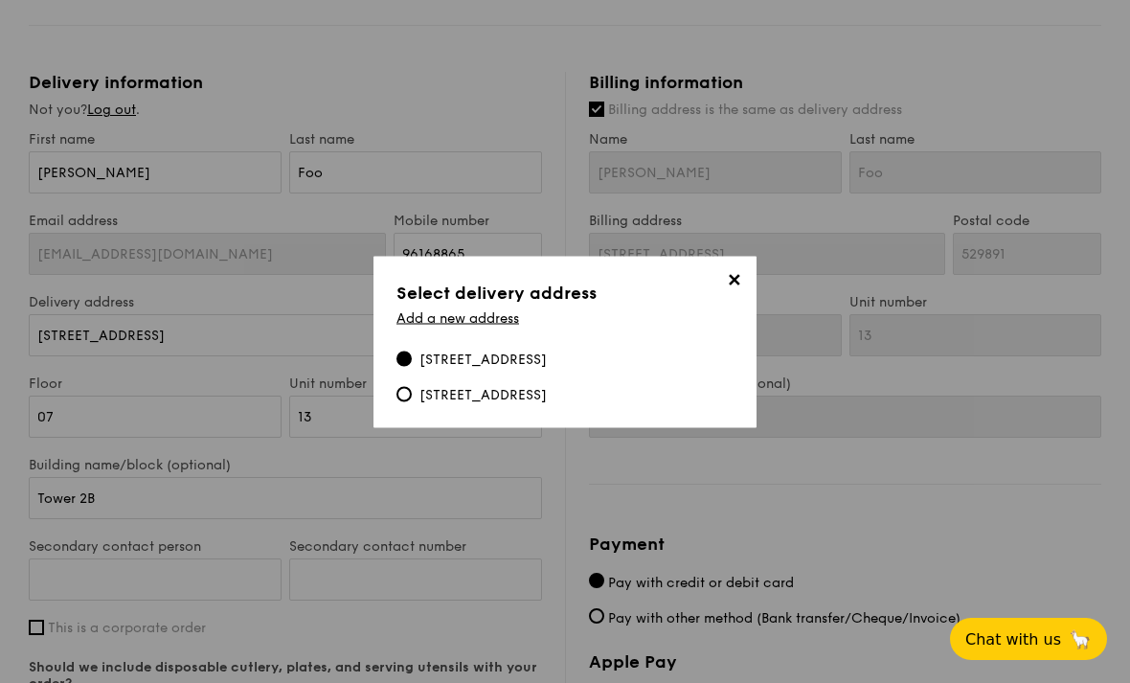
click at [501, 325] on link "Add a new address" at bounding box center [457, 317] width 123 height 16
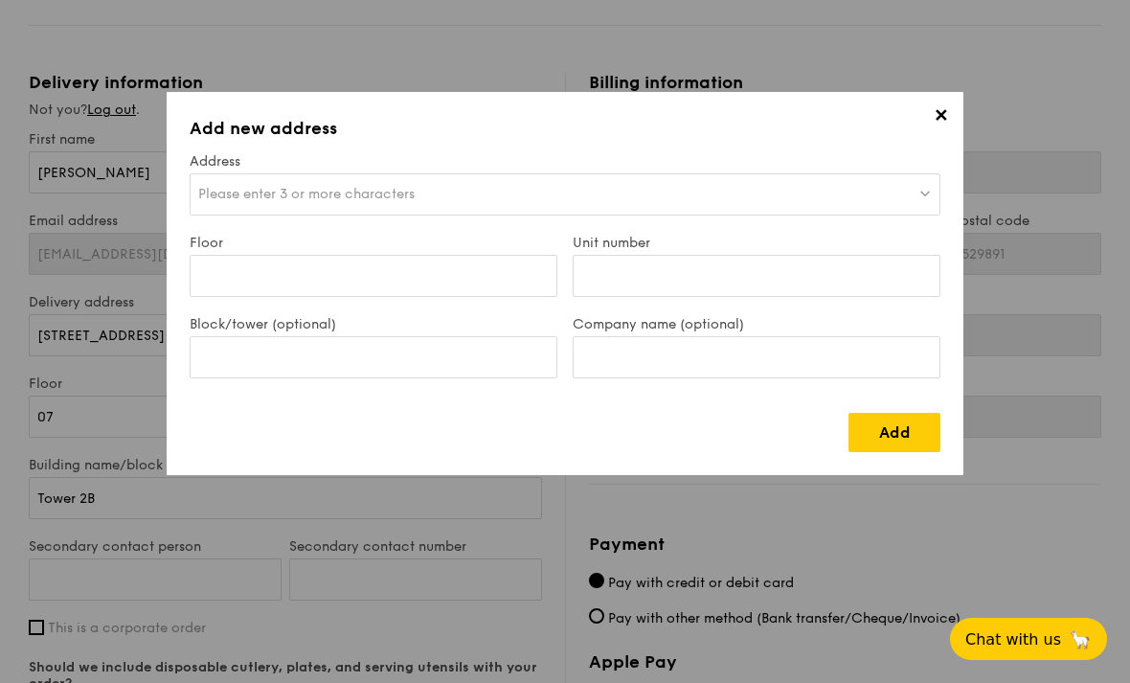
click at [228, 198] on span "Please enter 3 or more characters" at bounding box center [306, 194] width 216 height 16
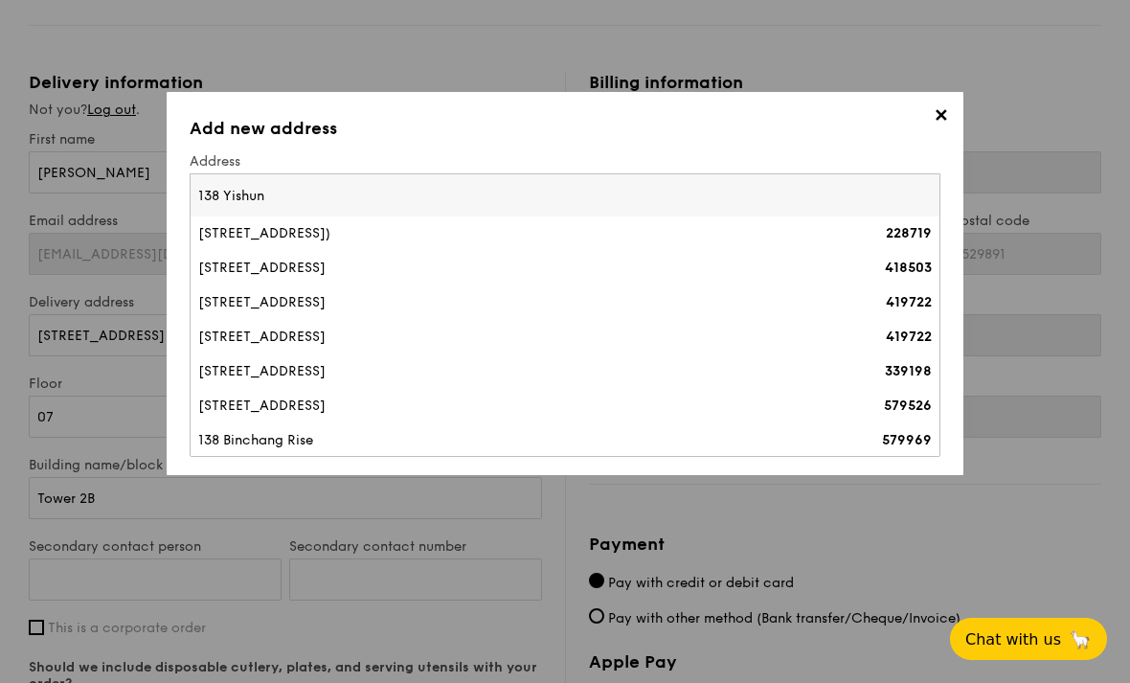
type input "138 Yishun"
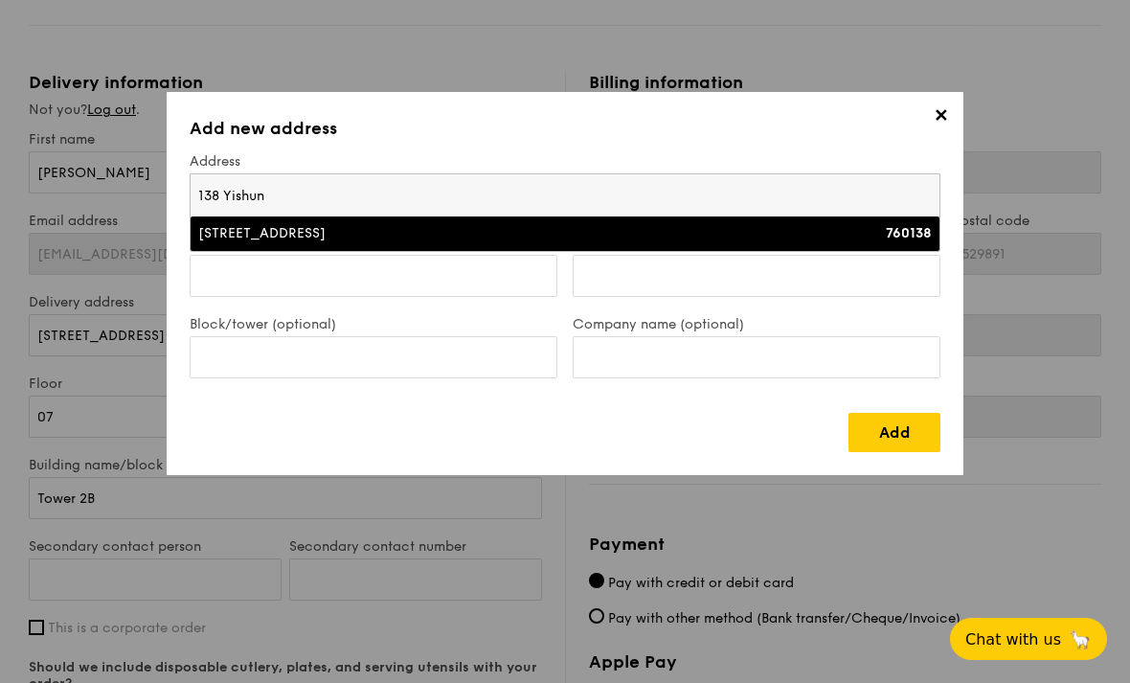
click at [252, 235] on div "138 Yishun Ring Road" at bounding box center [473, 233] width 550 height 19
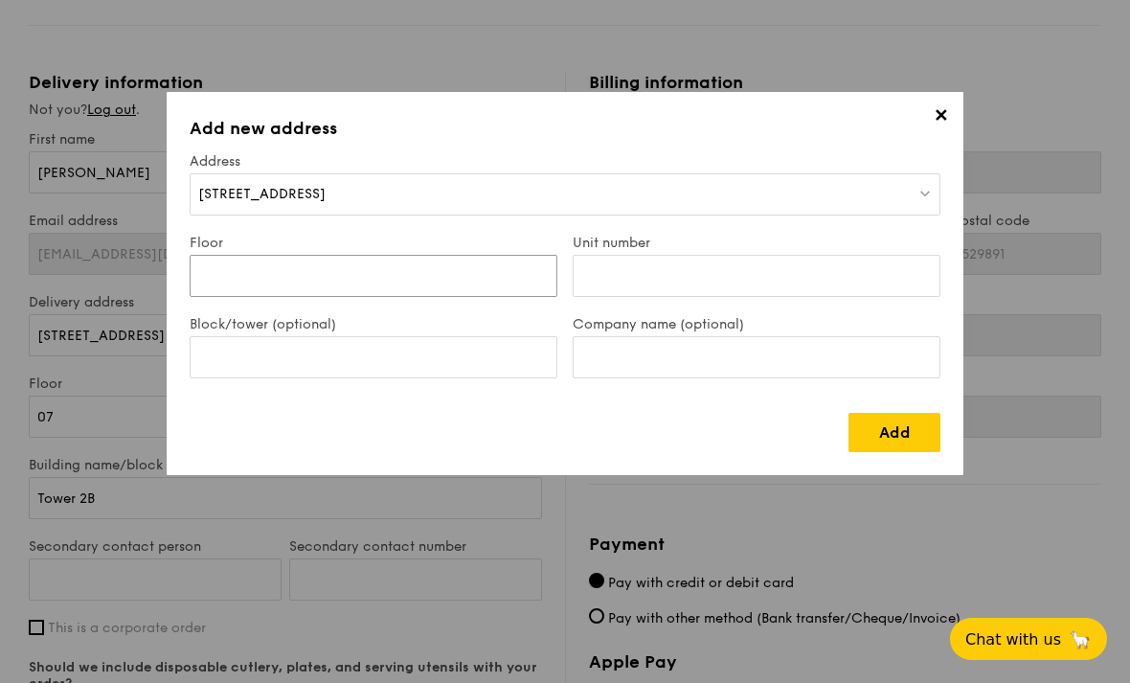
click at [501, 284] on input "Floor" at bounding box center [374, 276] width 368 height 42
type input "08"
click at [758, 277] on input "Unit number" at bounding box center [756, 276] width 368 height 42
type input "96"
click at [901, 436] on link "Add" at bounding box center [894, 432] width 92 height 39
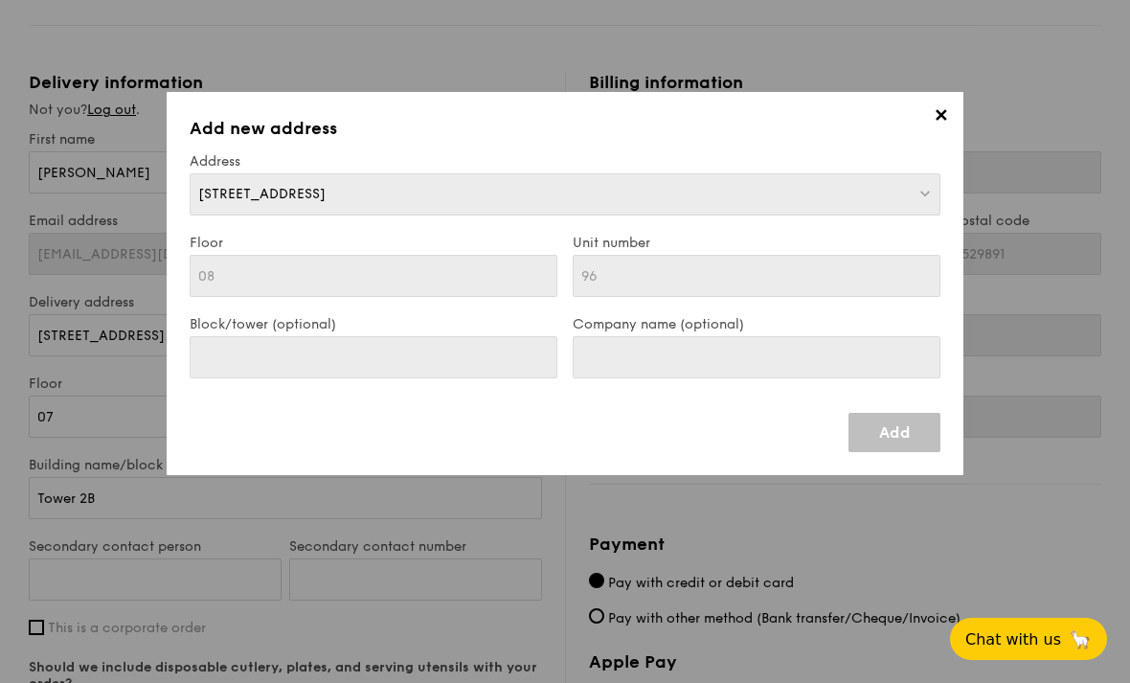
type input "138 Yishun Ring Road"
type input "760138"
type input "08"
type input "96"
type input "138 Yishun Ring Road"
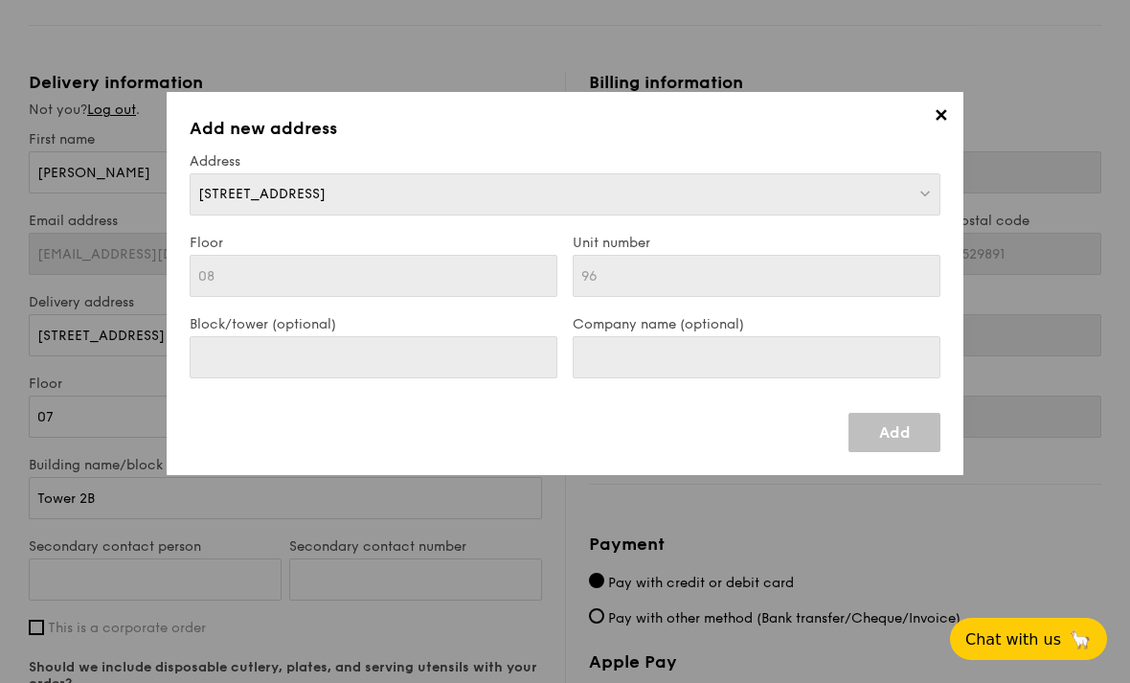
type input "760138"
type input "08"
type input "96"
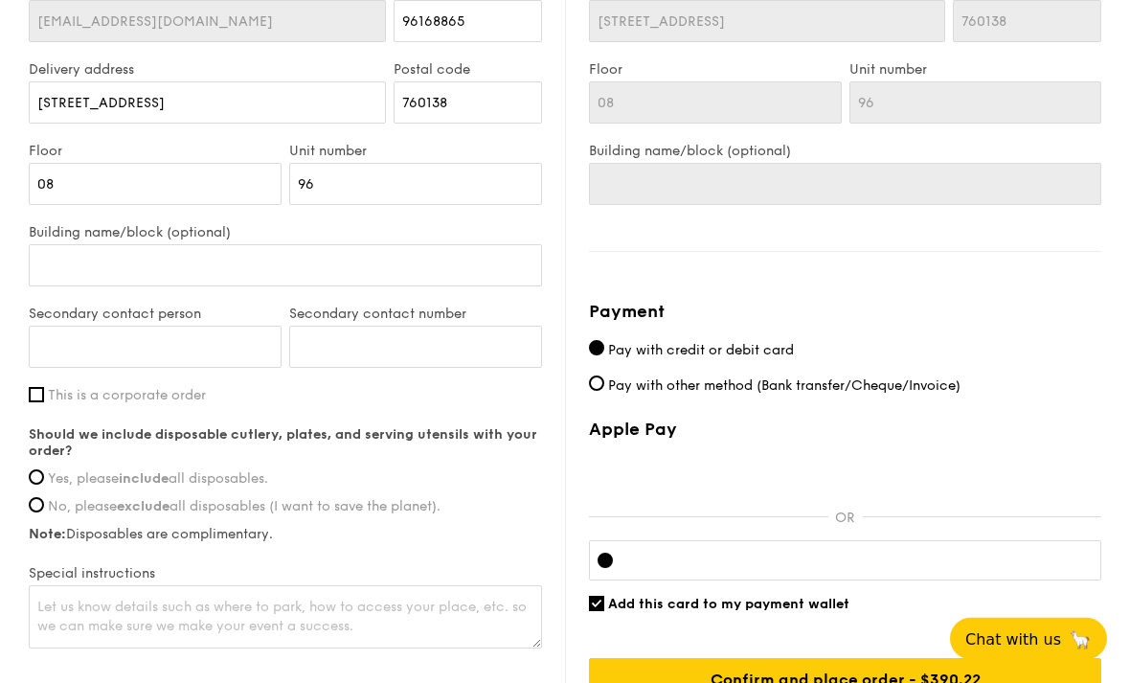
scroll to position [1252, 0]
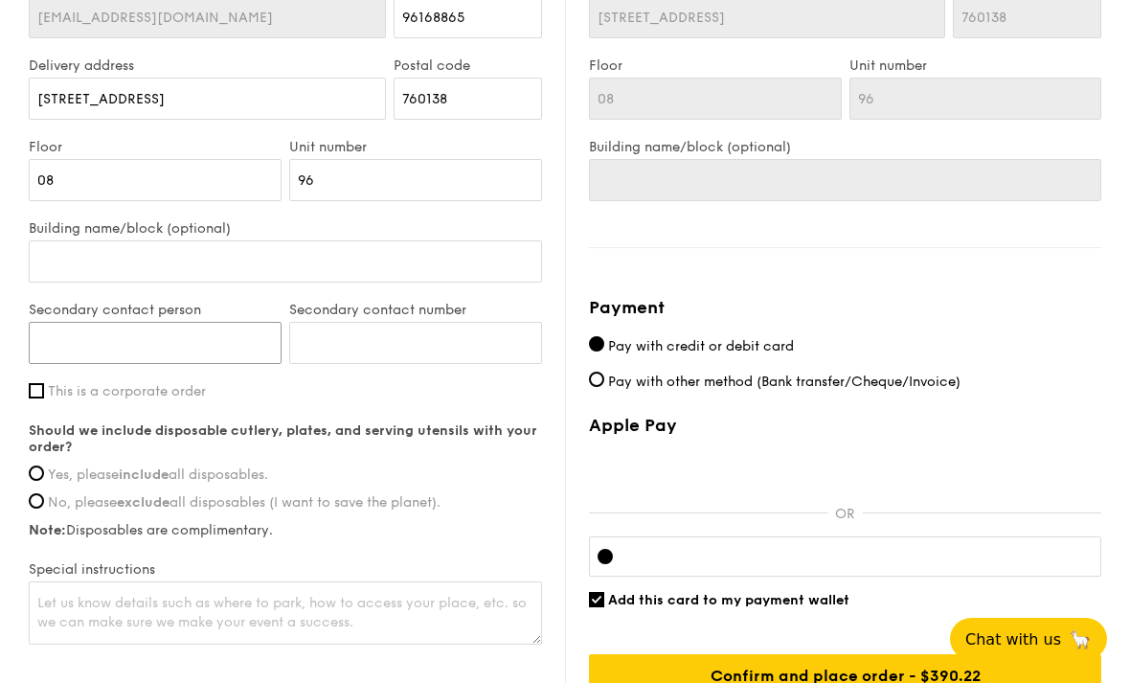
click at [62, 339] on input "Secondary contact person" at bounding box center [155, 343] width 253 height 42
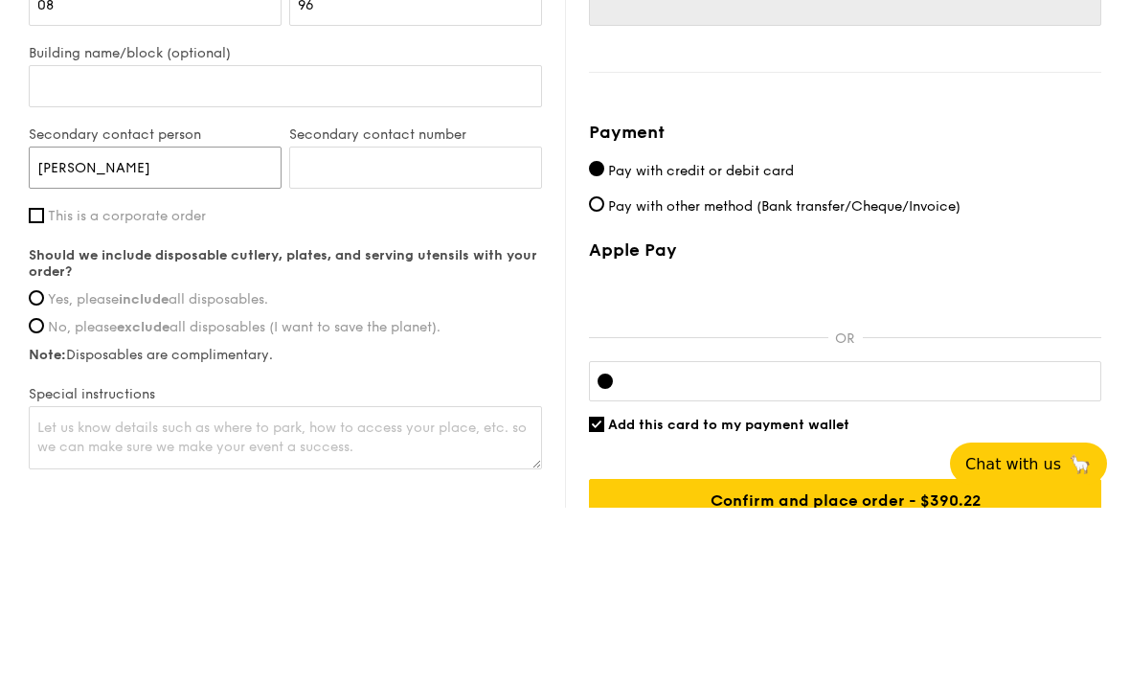
type input "Toh Wei Jie"
click at [323, 322] on input "Secondary contact number" at bounding box center [415, 343] width 253 height 42
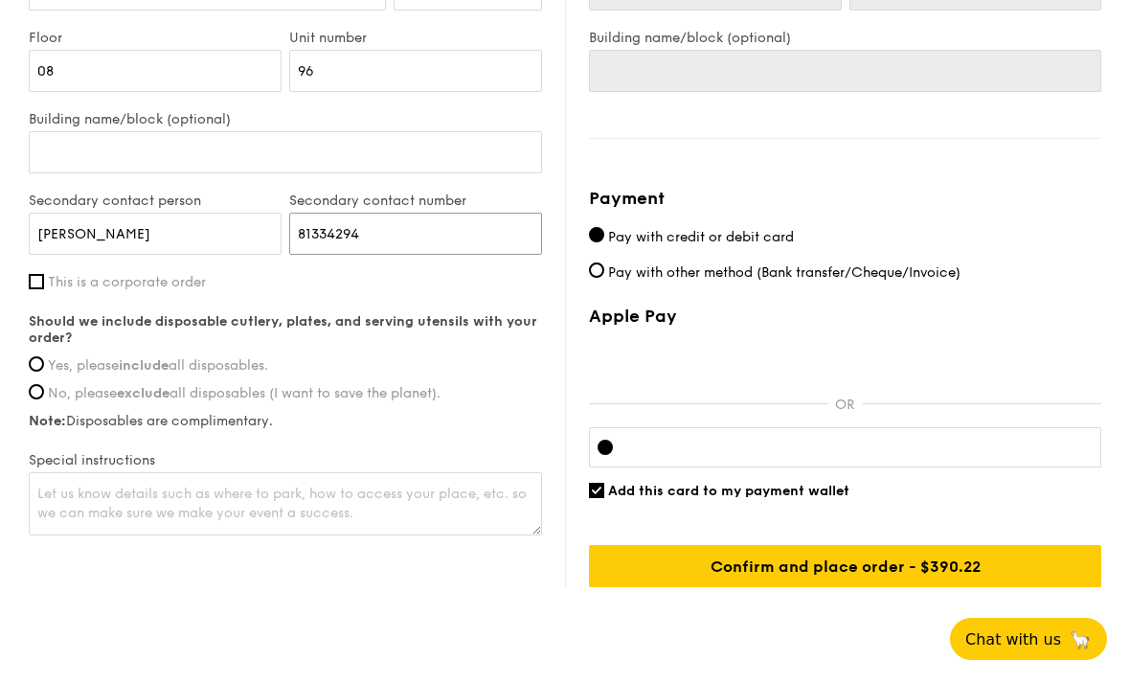
type input "81334294"
click at [43, 365] on input "Yes, please include all disposables." at bounding box center [36, 363] width 15 height 15
radio input "true"
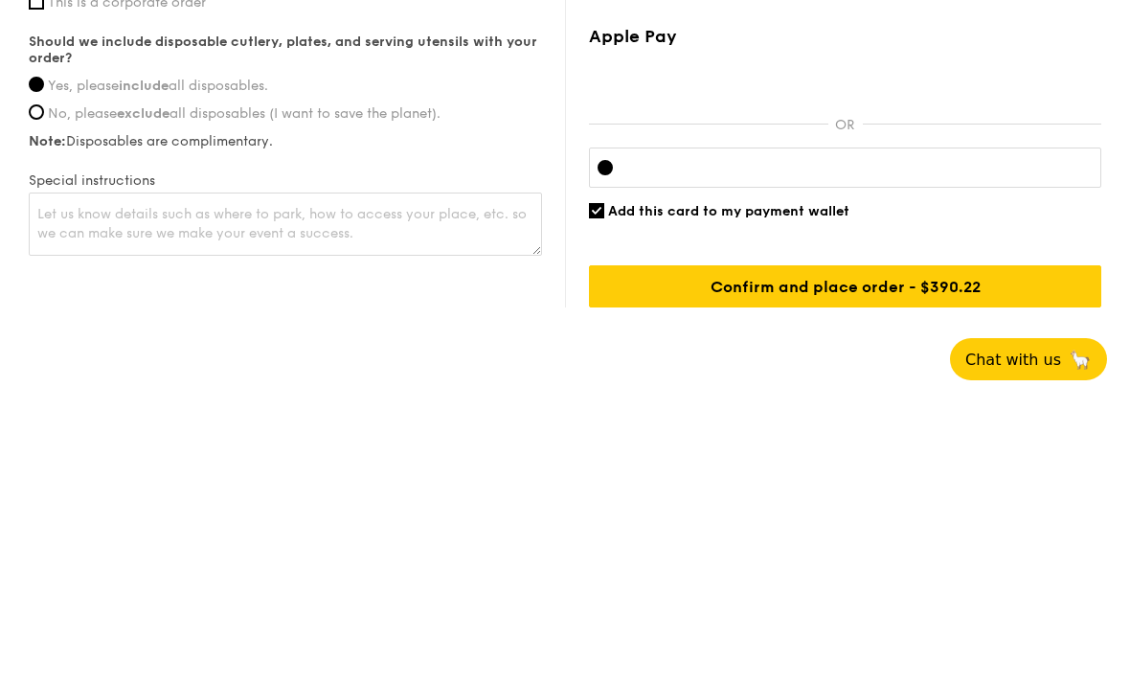
click at [827, 482] on span "Add this card to my payment wallet" at bounding box center [728, 490] width 241 height 16
click at [604, 482] on input "Add this card to my payment wallet" at bounding box center [596, 489] width 15 height 15
checkbox input "false"
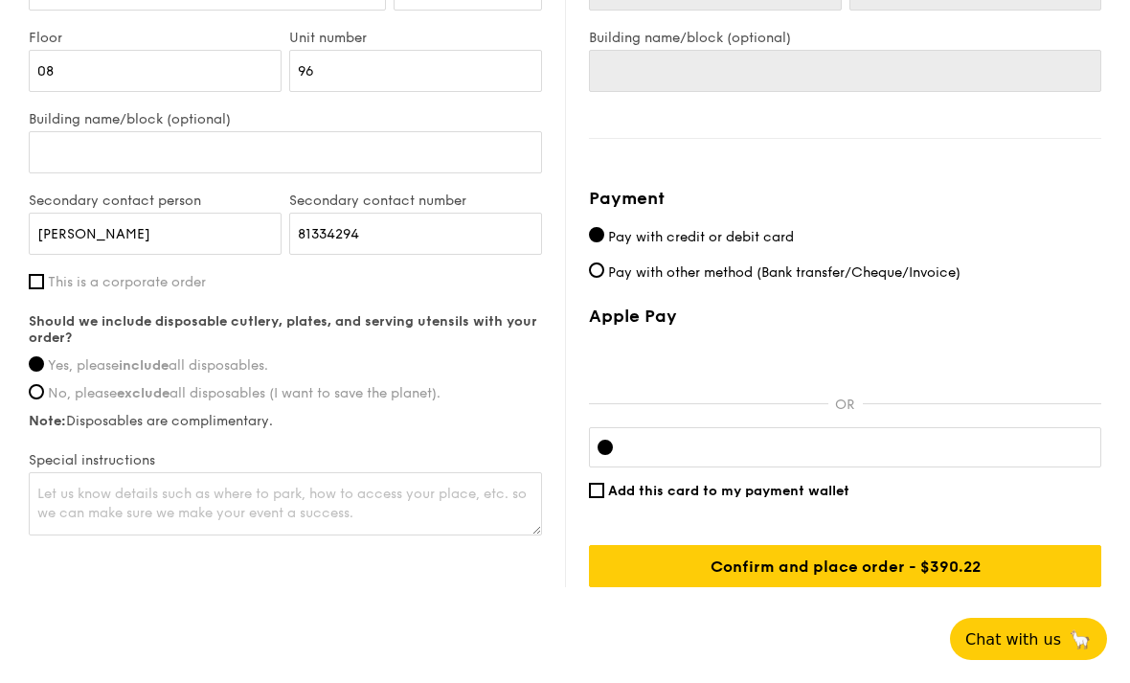
click at [949, 574] on input "Confirm and place order - $390.22" at bounding box center [845, 566] width 512 height 42
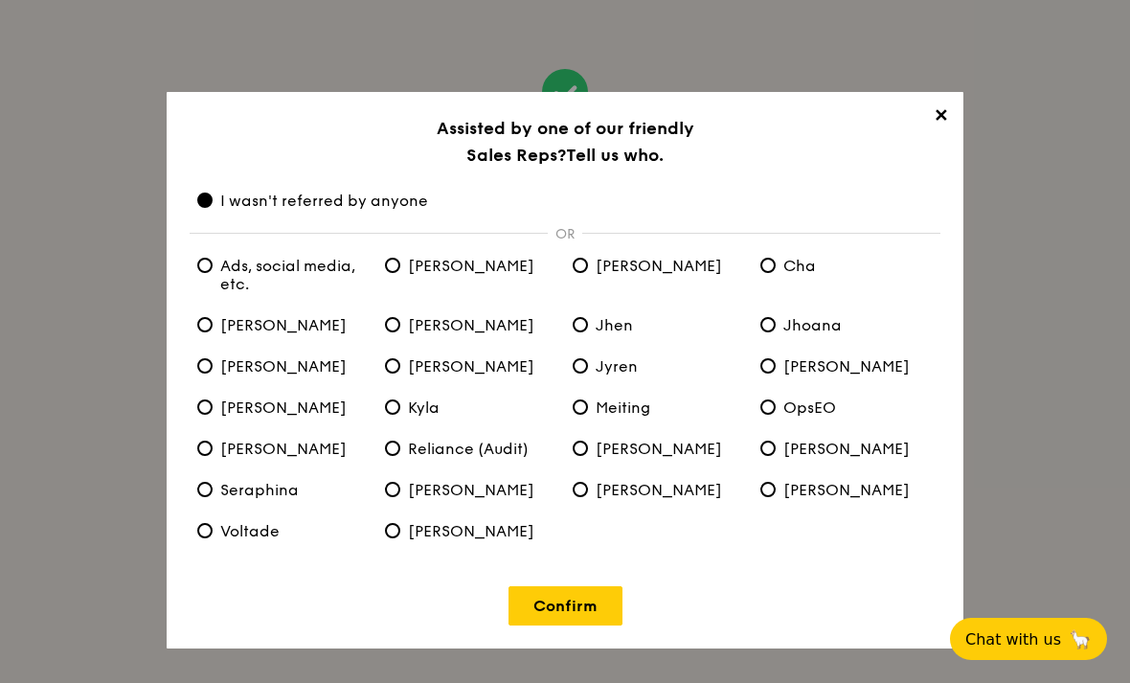
click at [602, 613] on link "Confirm" at bounding box center [565, 605] width 114 height 39
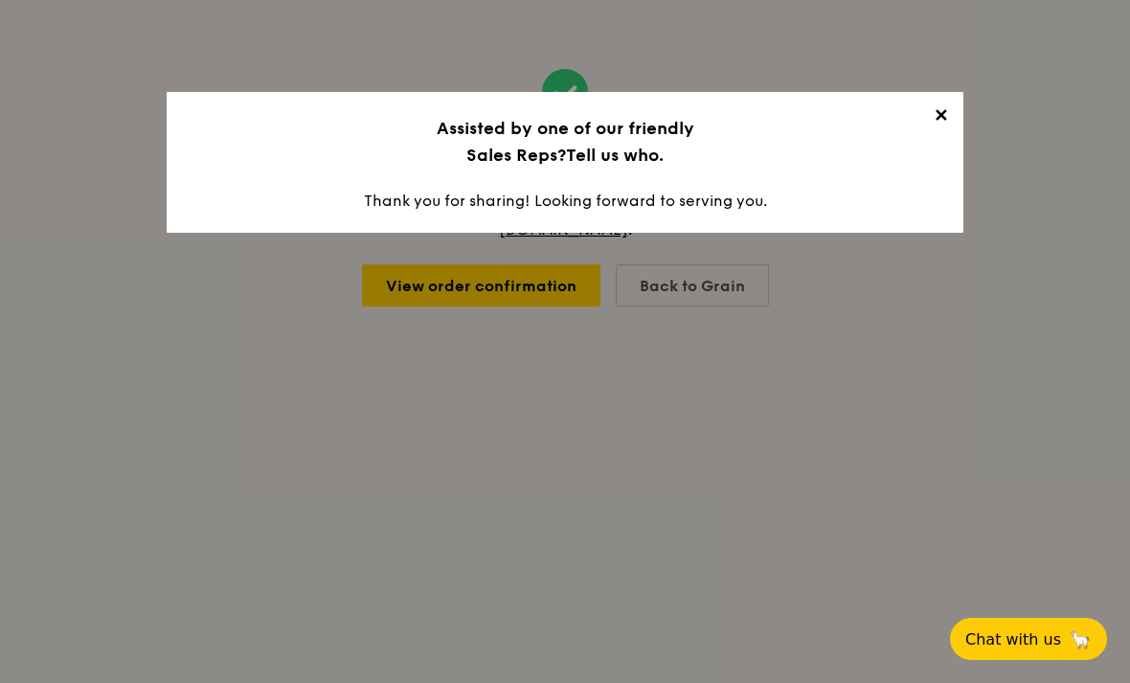
click at [930, 121] on span "✕" at bounding box center [940, 118] width 27 height 27
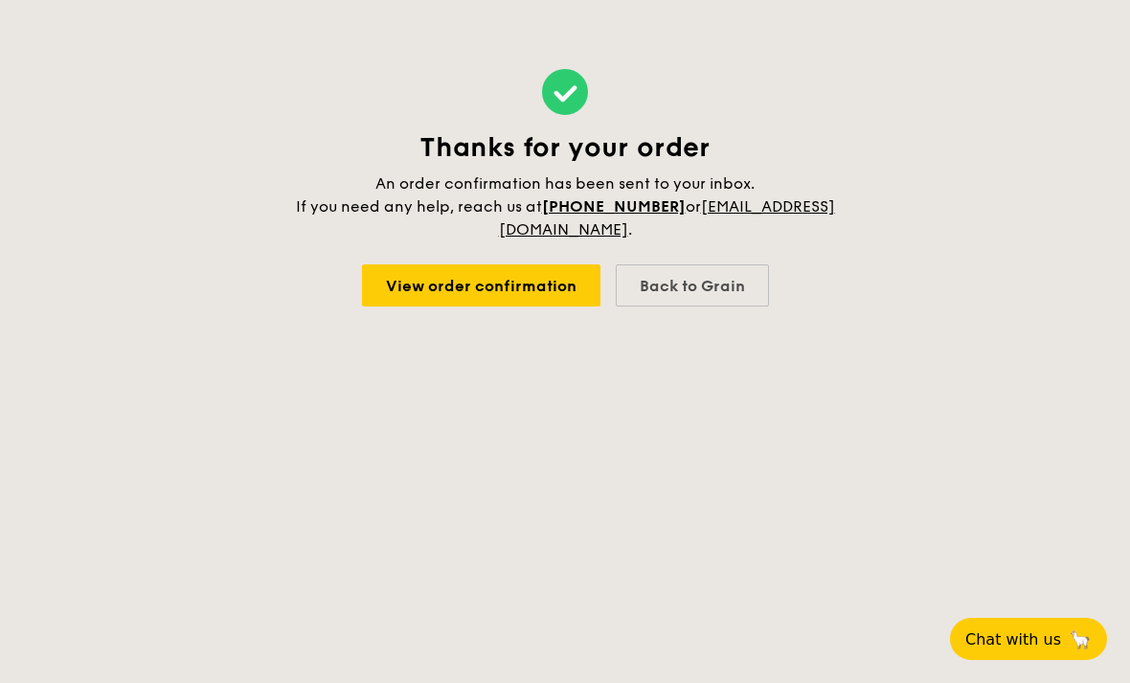
click at [539, 286] on link "View order confirmation" at bounding box center [481, 285] width 238 height 42
